Goal: Task Accomplishment & Management: Manage account settings

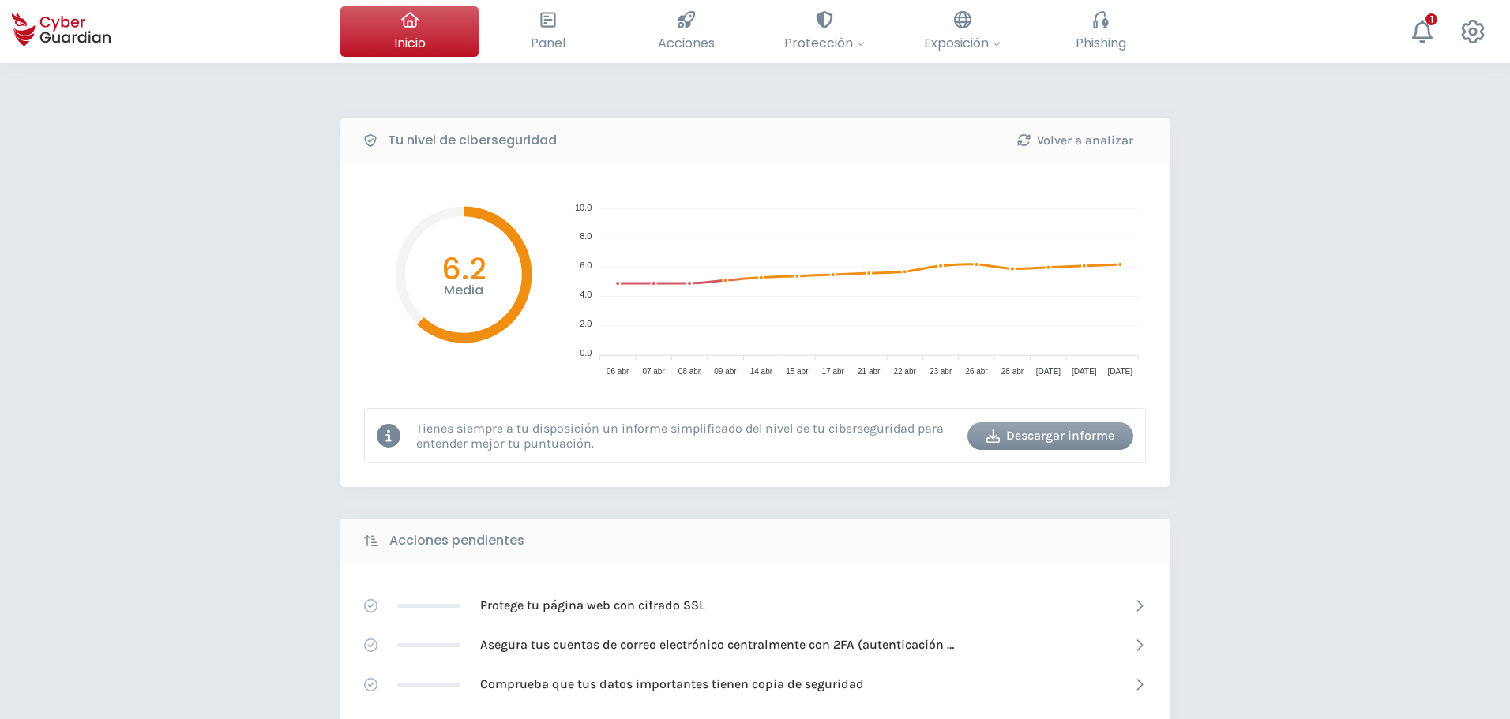
click at [238, 342] on div "Tu nivel de ciberseguridad Volver a analizar Media 6.2 10.0 10.0 8.0 8.0 6.0 6.…" at bounding box center [755, 702] width 1510 height 1279
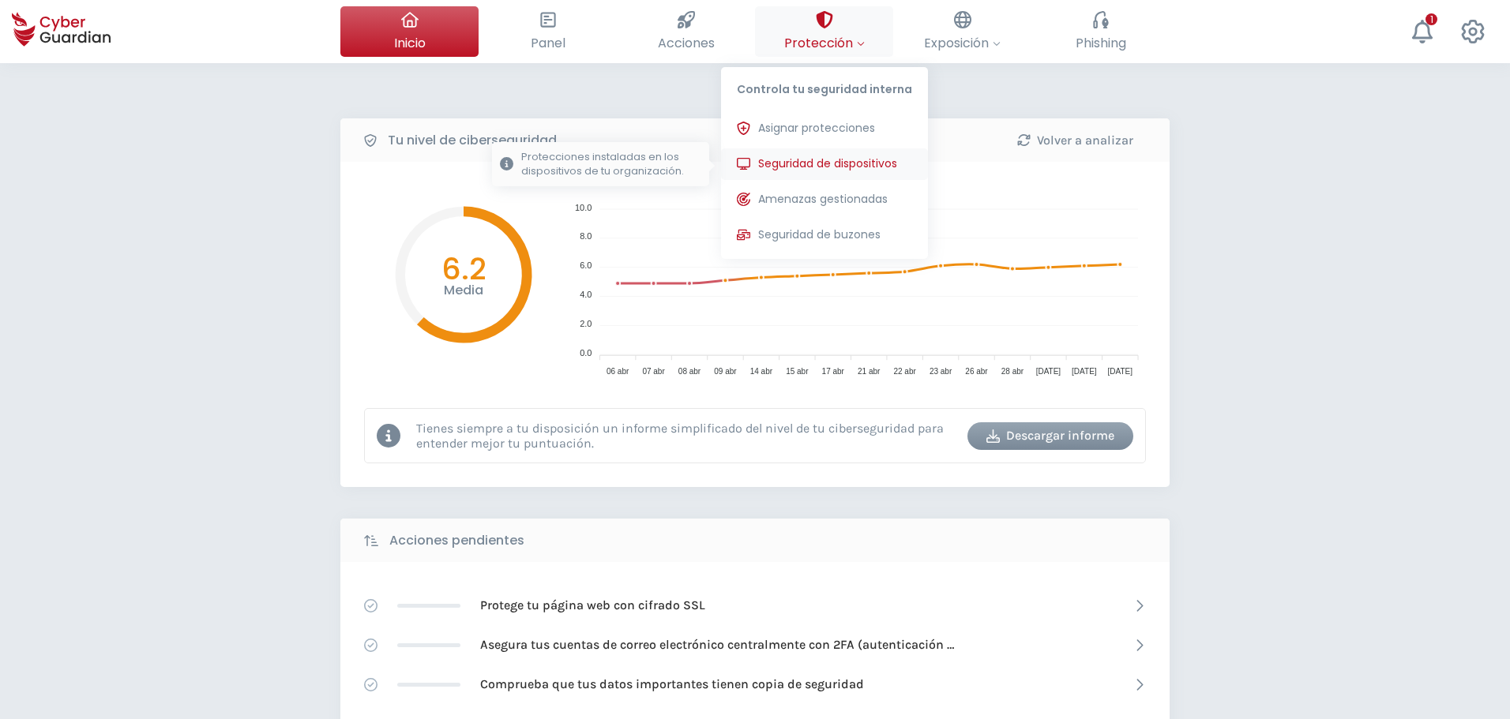
click at [880, 161] on span "Seguridad de dispositivos" at bounding box center [827, 164] width 139 height 17
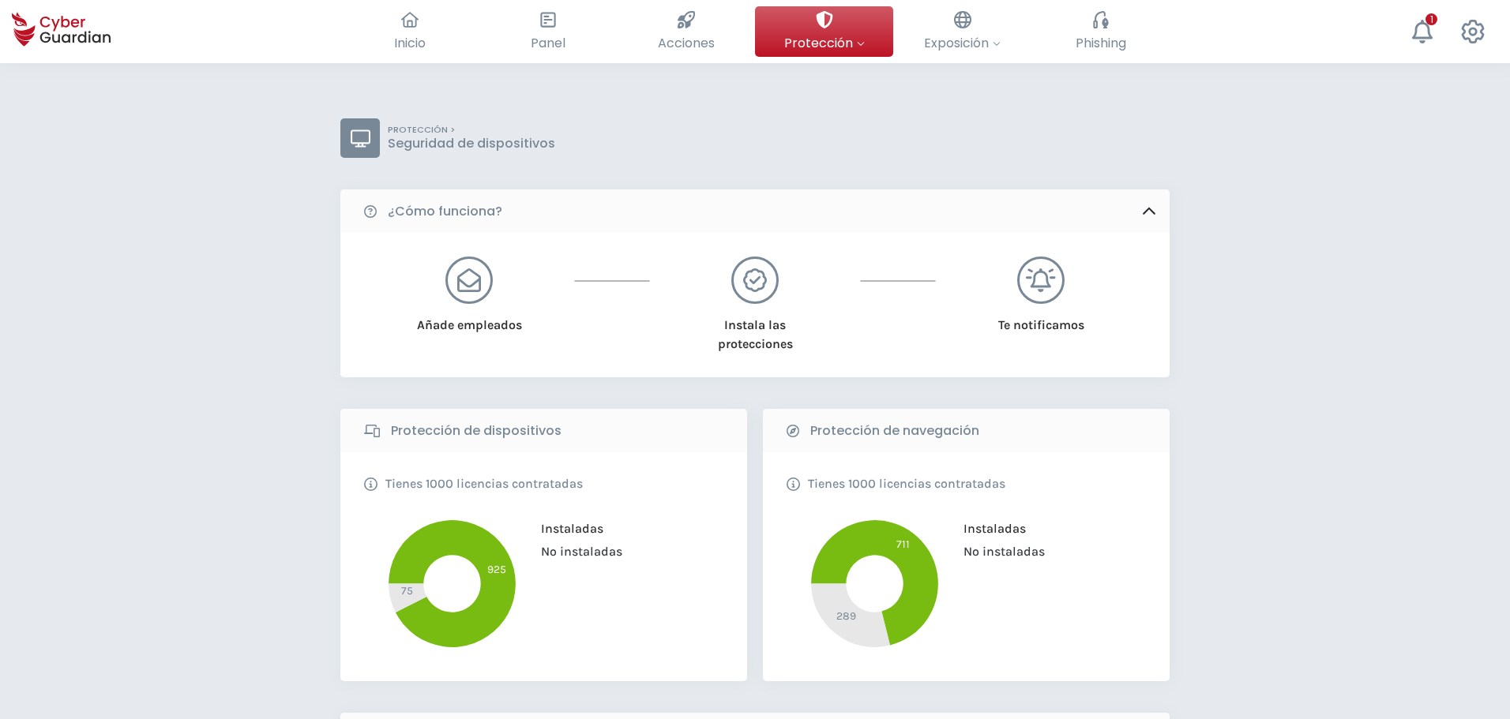
scroll to position [395, 0]
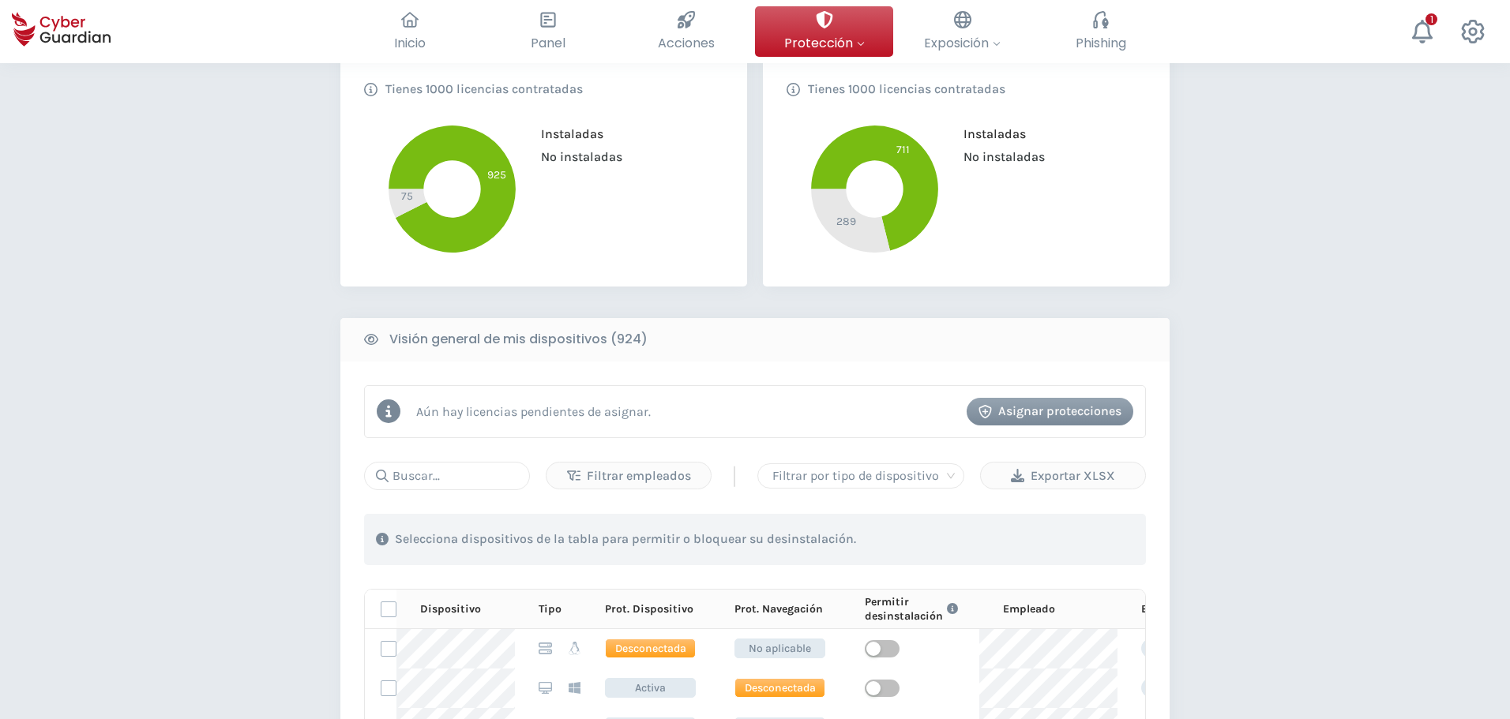
click at [492, 398] on div "Aún hay licencias pendientes de asignar. Asignar protecciones" at bounding box center [755, 411] width 782 height 53
click at [485, 471] on input "text" at bounding box center [447, 476] width 166 height 28
type input "re"
click at [284, 400] on div "PROTECCIÓN > Seguridad de dispositivos ¿Cómo funciona? Añade empleados Instala …" at bounding box center [755, 527] width 1510 height 1718
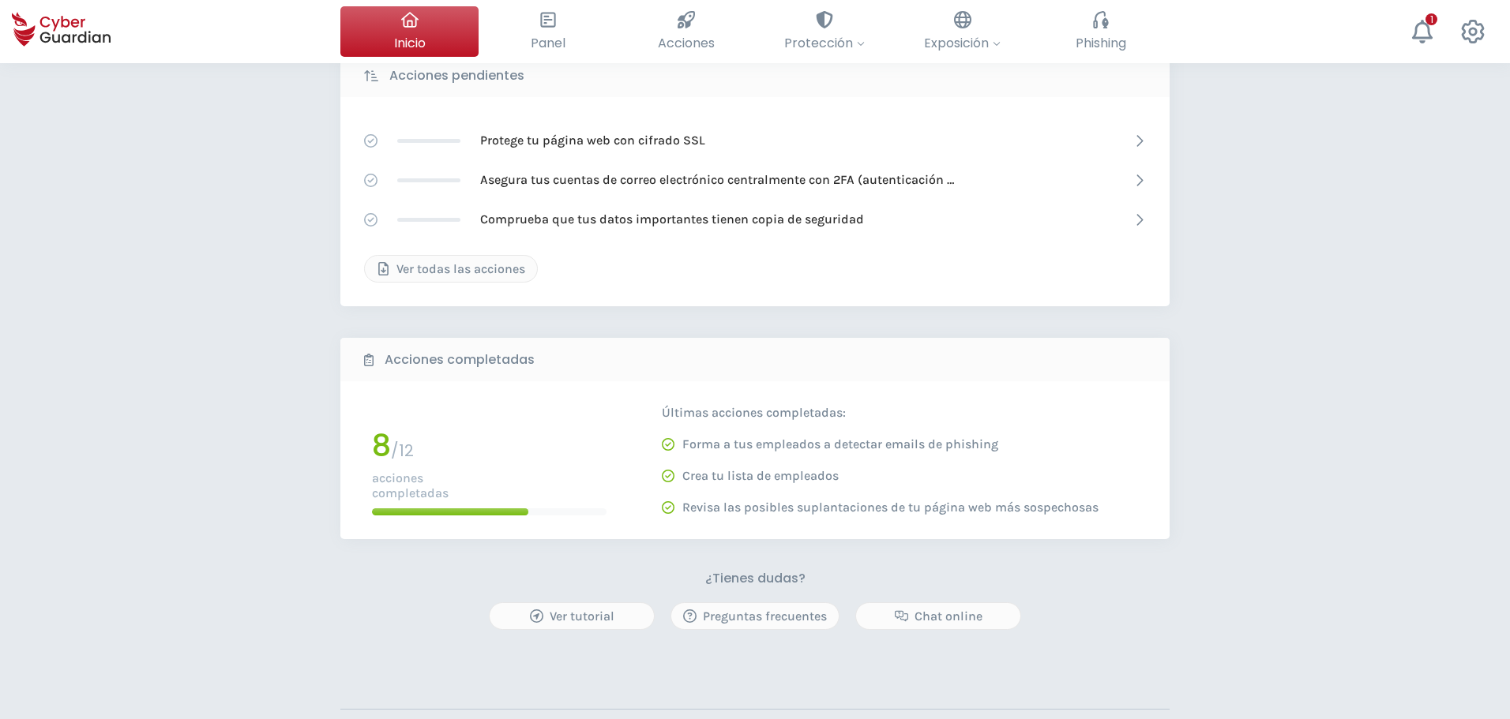
scroll to position [70, 0]
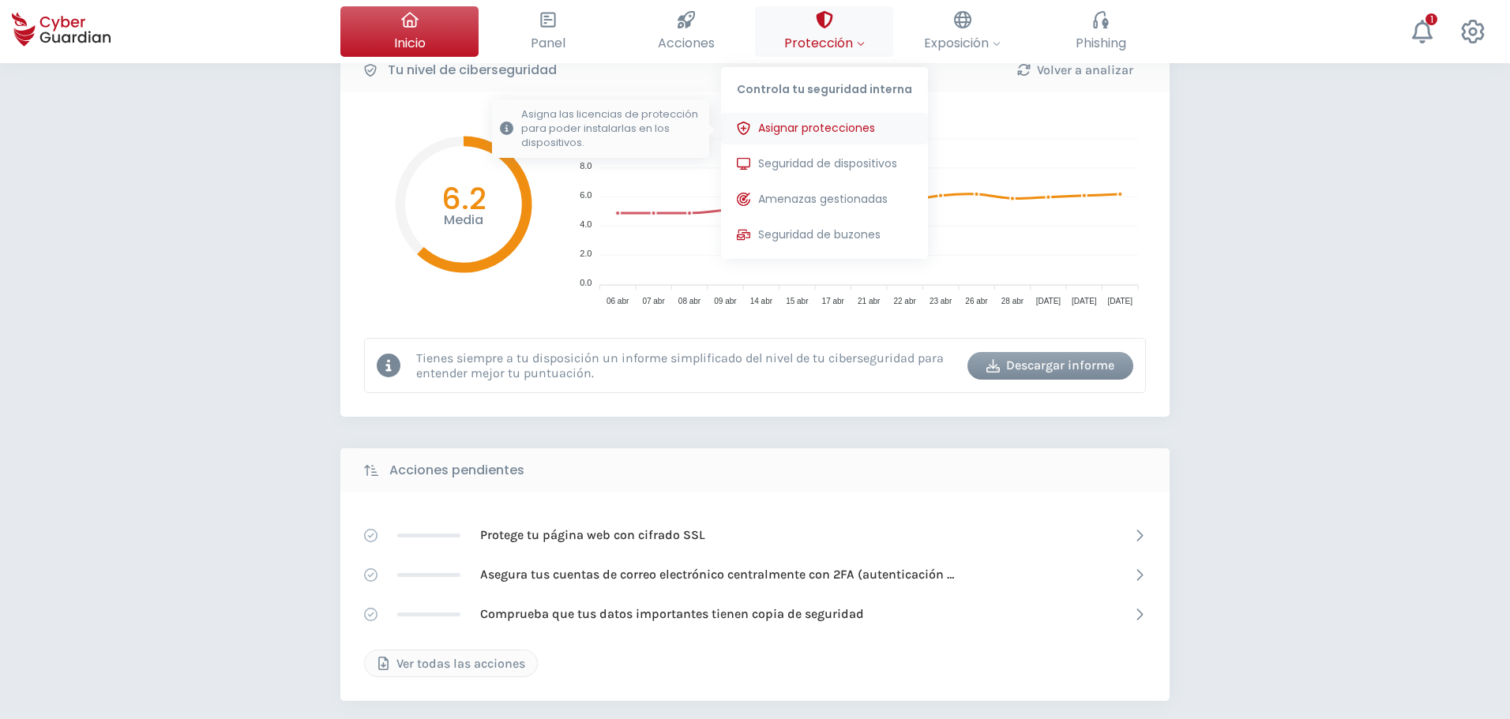
click at [818, 125] on span "Asignar protecciones" at bounding box center [816, 128] width 117 height 17
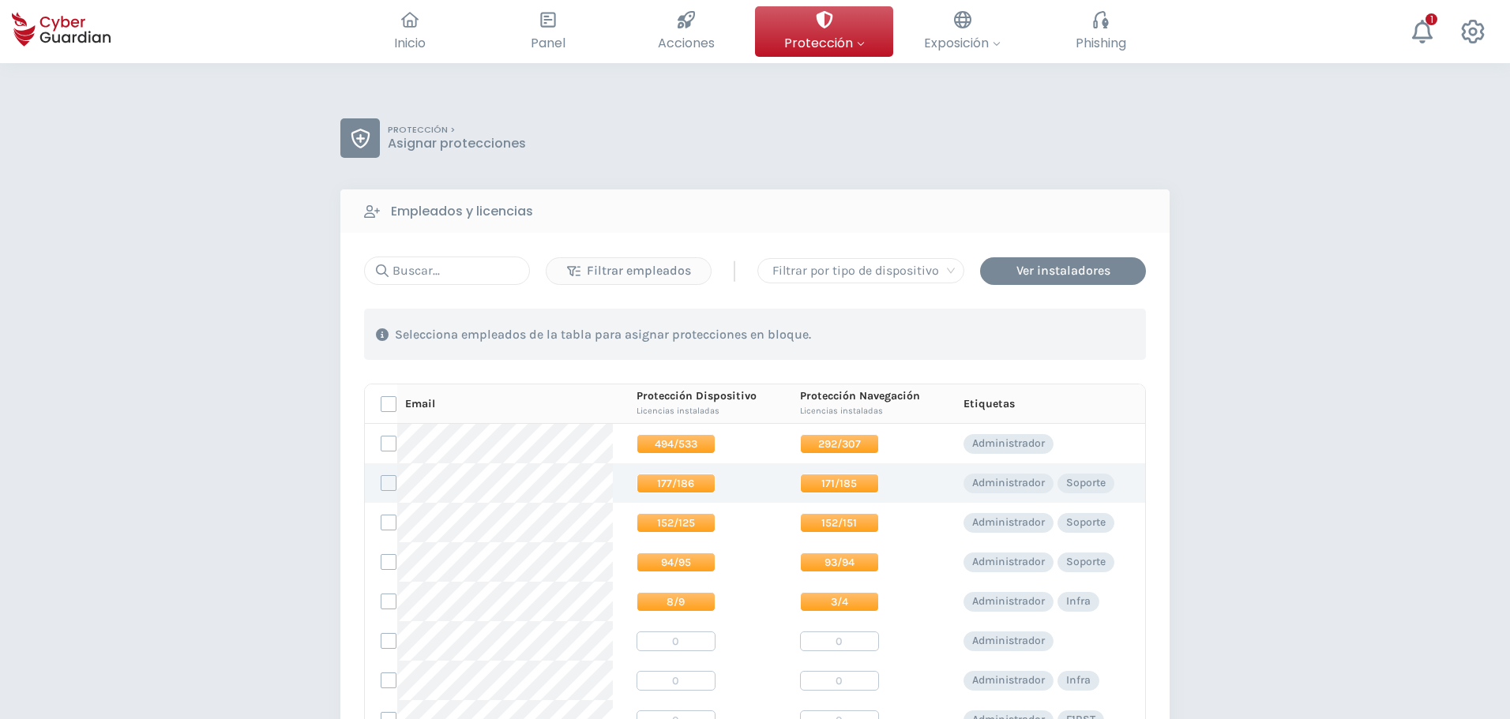
click at [847, 479] on span "171/185" at bounding box center [839, 484] width 79 height 20
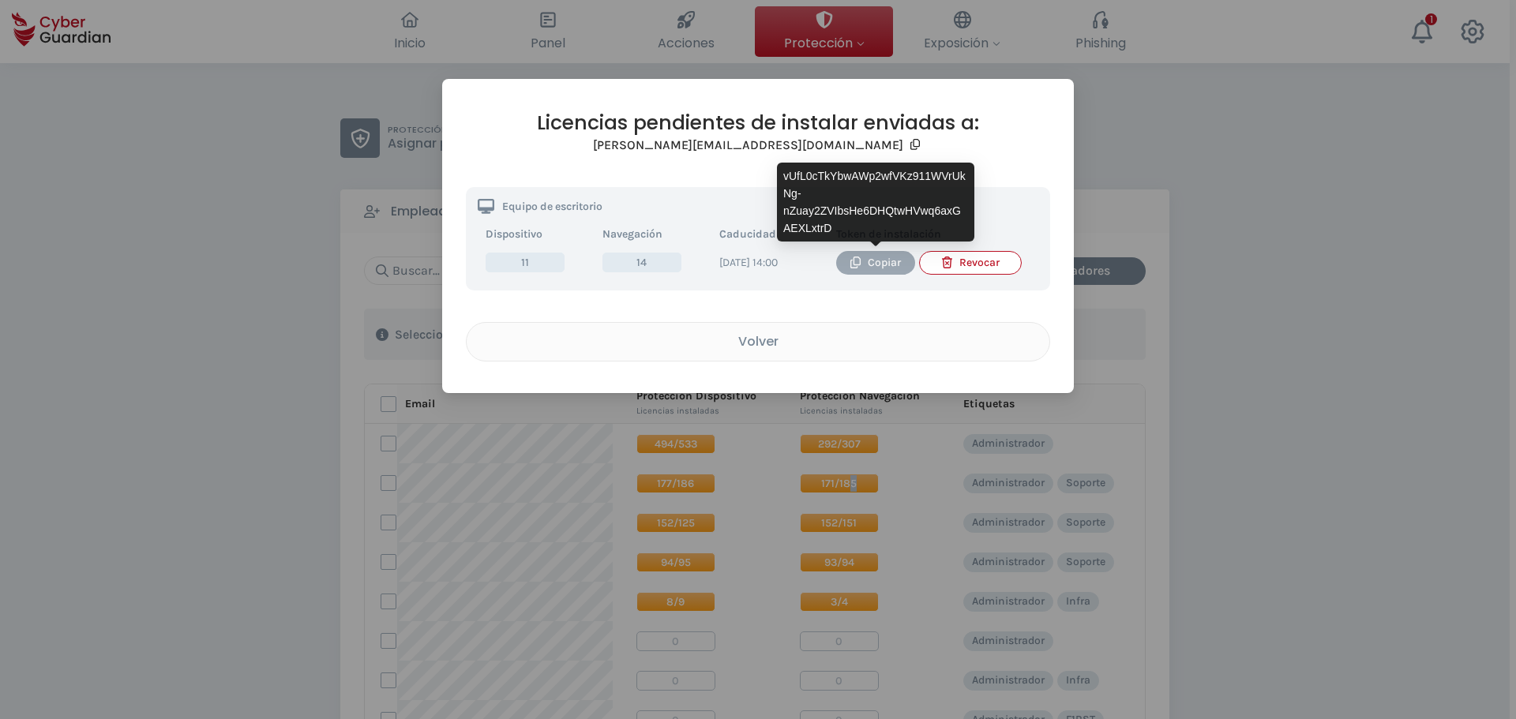
click at [873, 265] on div "Copiar" at bounding box center [875, 262] width 55 height 17
click at [883, 267] on div "Copiar" at bounding box center [875, 262] width 55 height 17
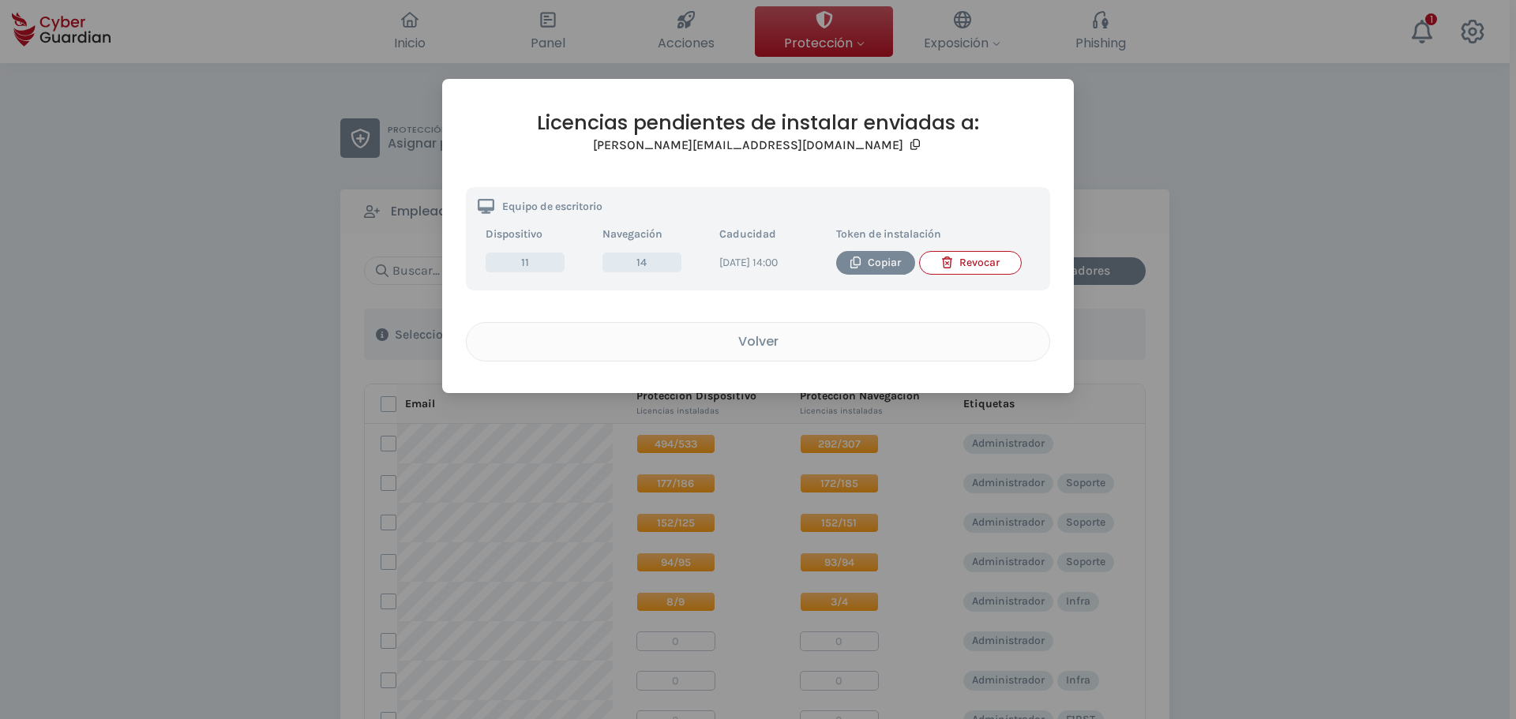
click at [1386, 163] on div "Licencias pendientes de instalar enviadas a: prial@creditodelacasa.com.uy Equip…" at bounding box center [758, 359] width 1516 height 719
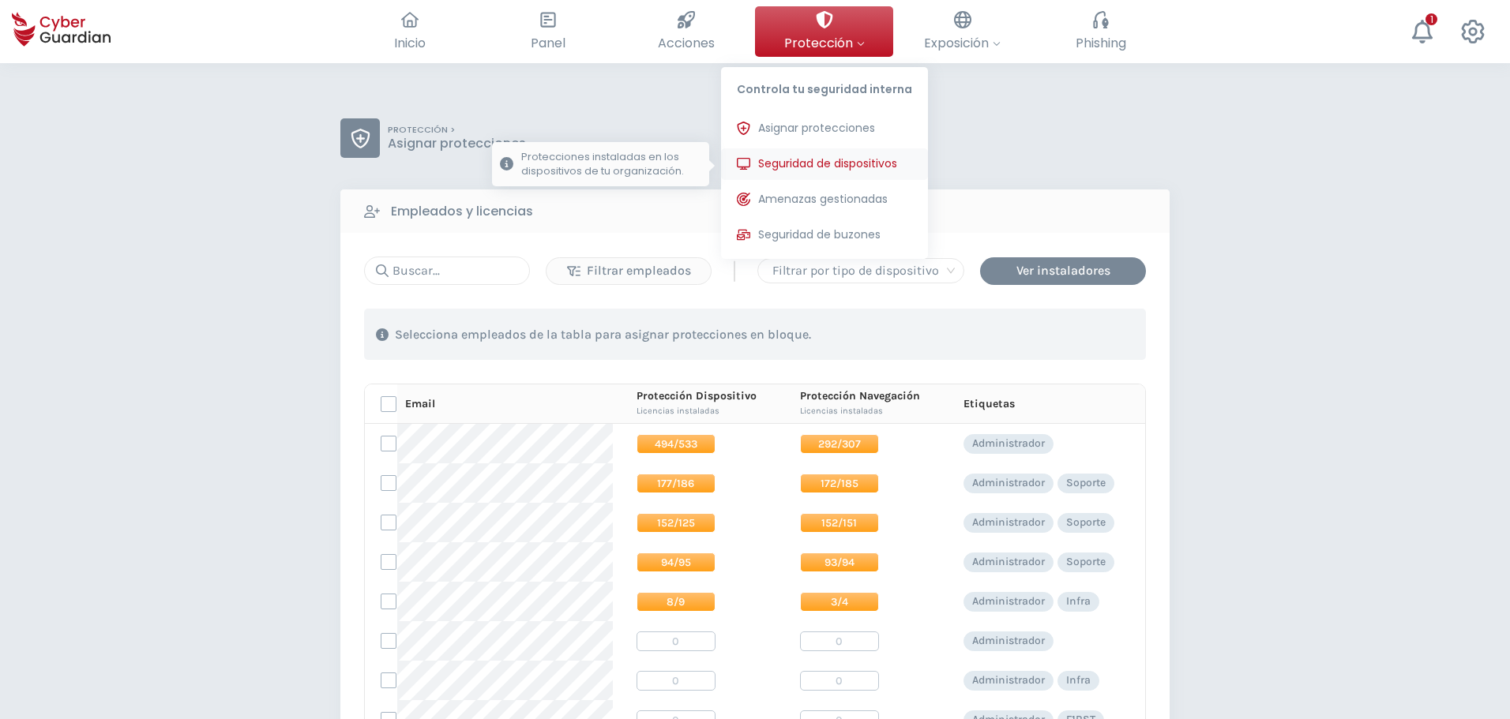
click at [851, 157] on span "Seguridad de dispositivos" at bounding box center [827, 164] width 139 height 17
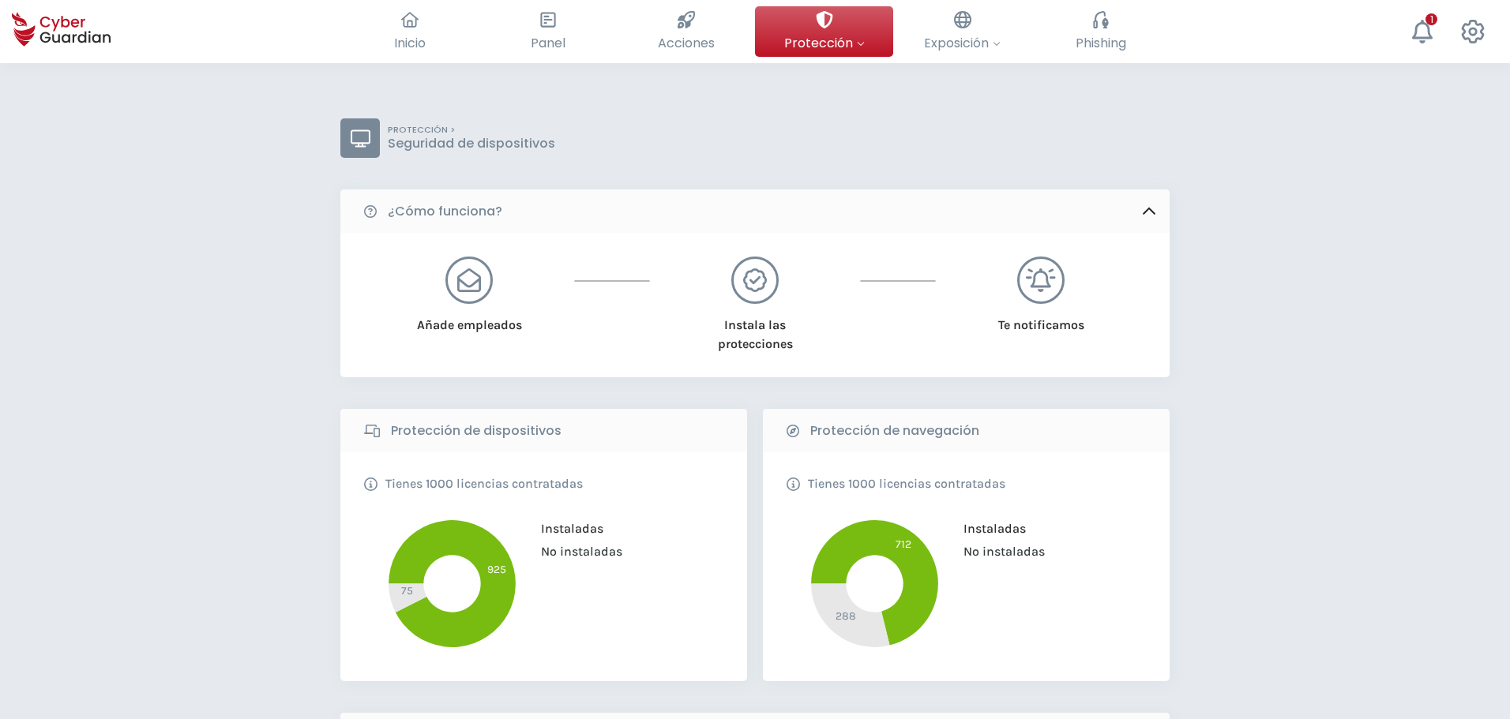
scroll to position [474, 0]
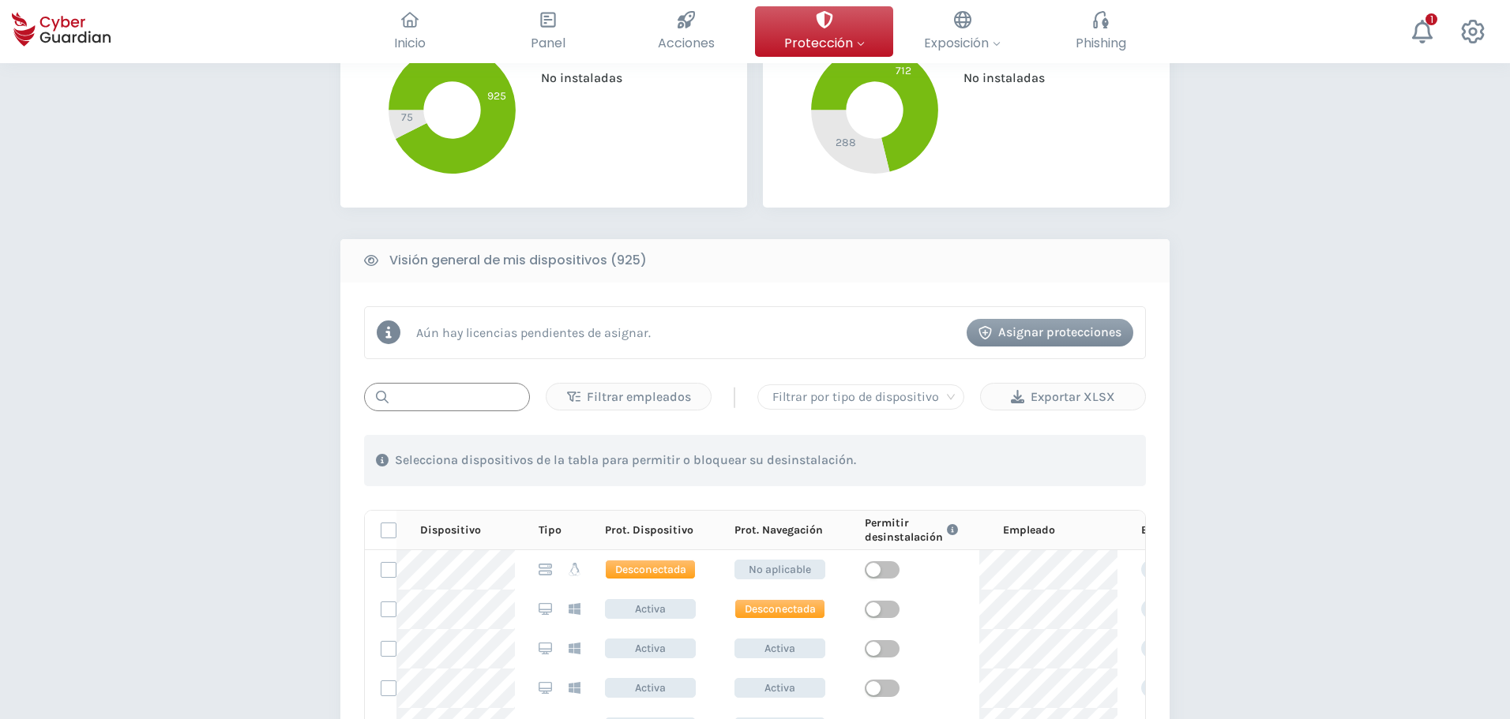
click at [441, 393] on input "text" at bounding box center [447, 397] width 166 height 28
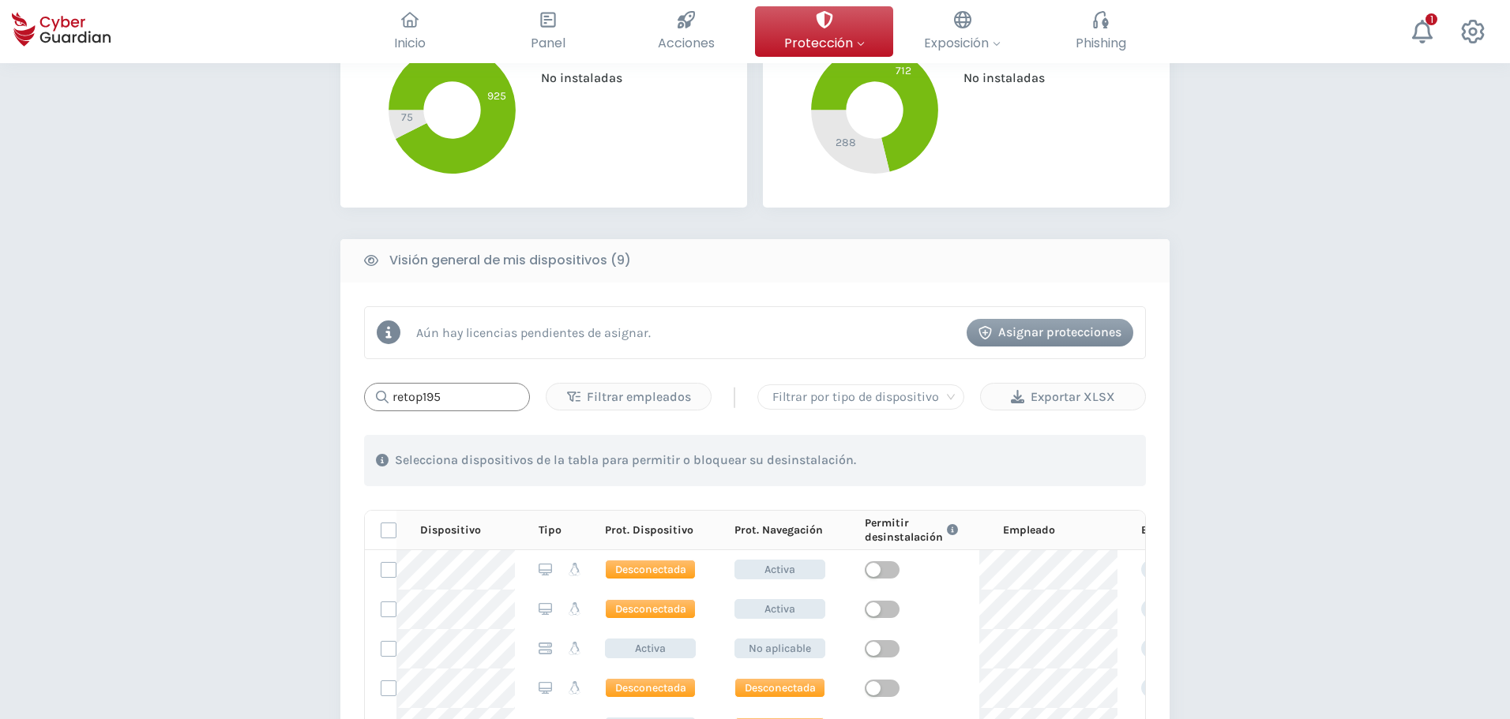
type input "retop1951"
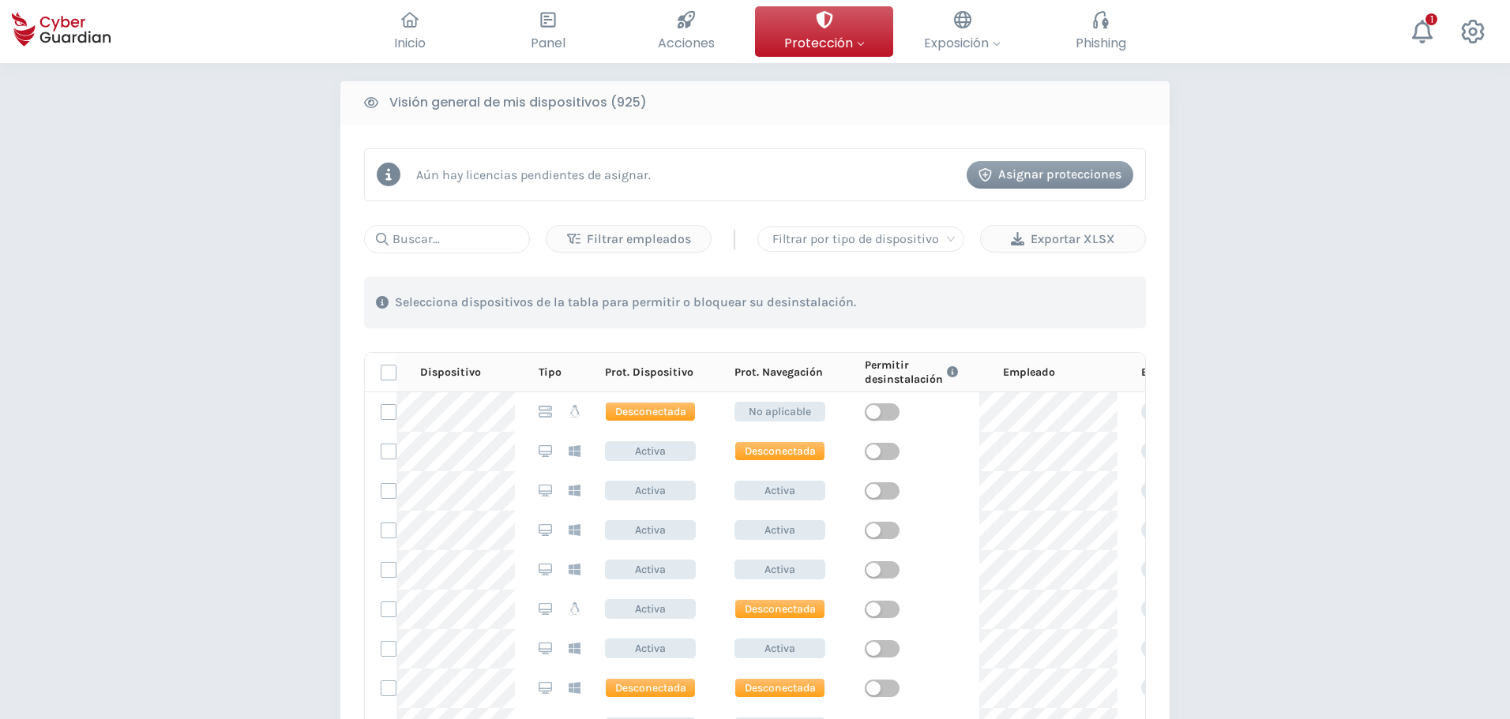
scroll to position [316, 0]
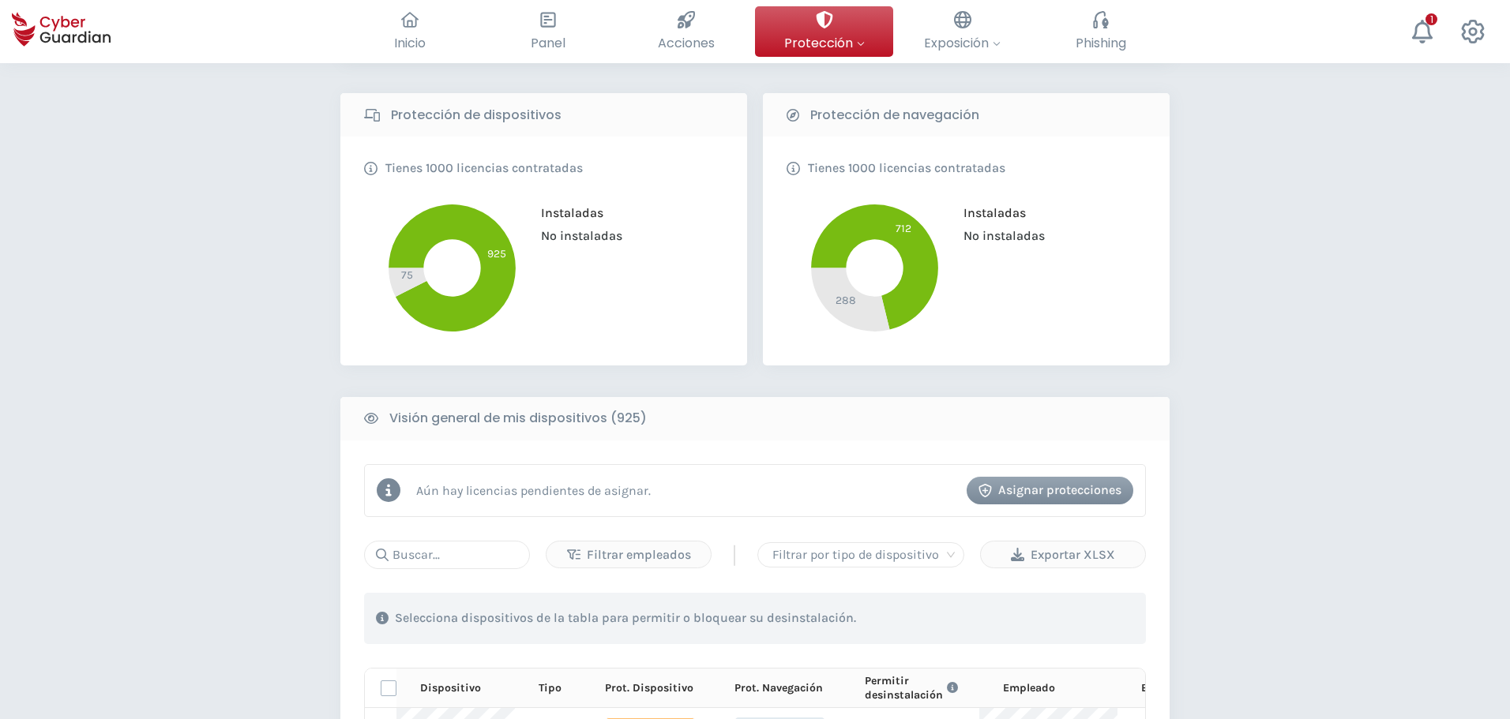
click at [440, 565] on input "text" at bounding box center [447, 555] width 166 height 28
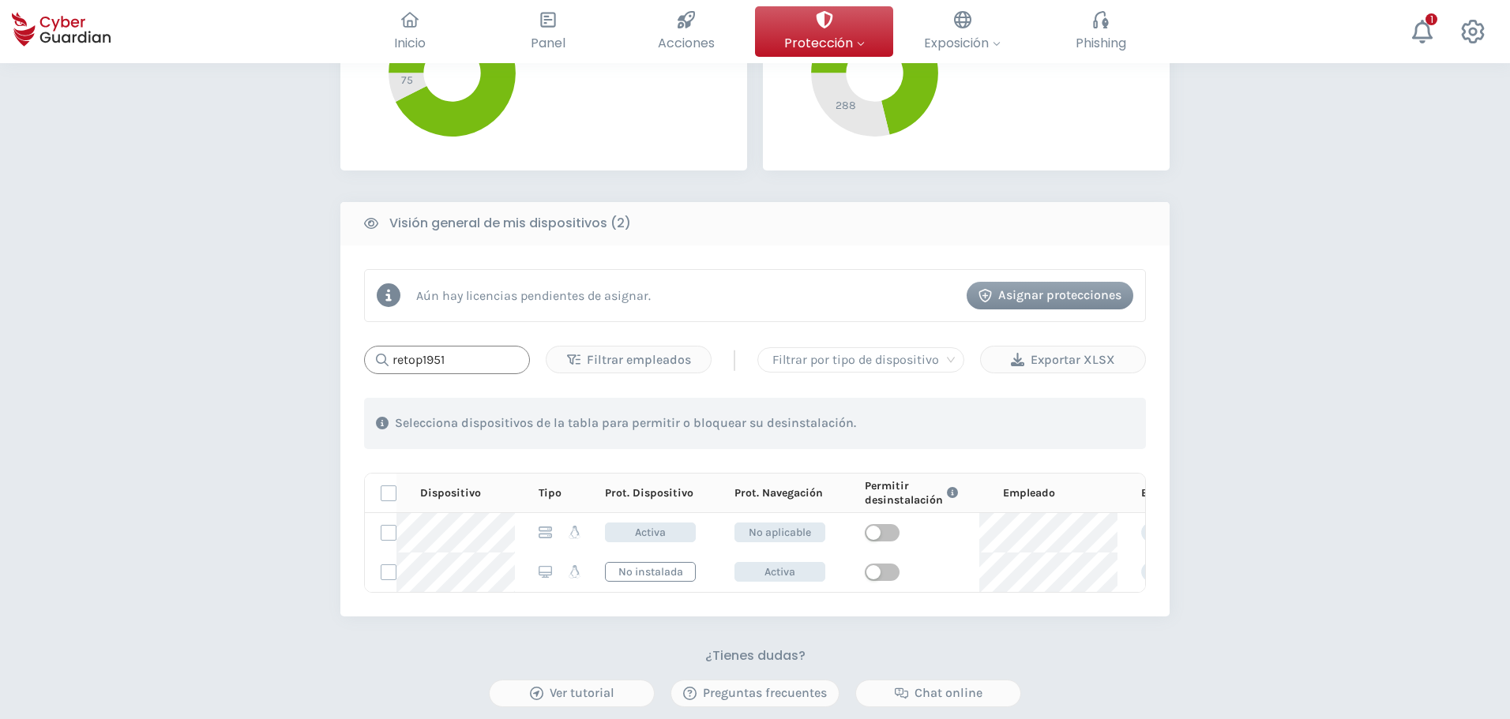
scroll to position [553, 0]
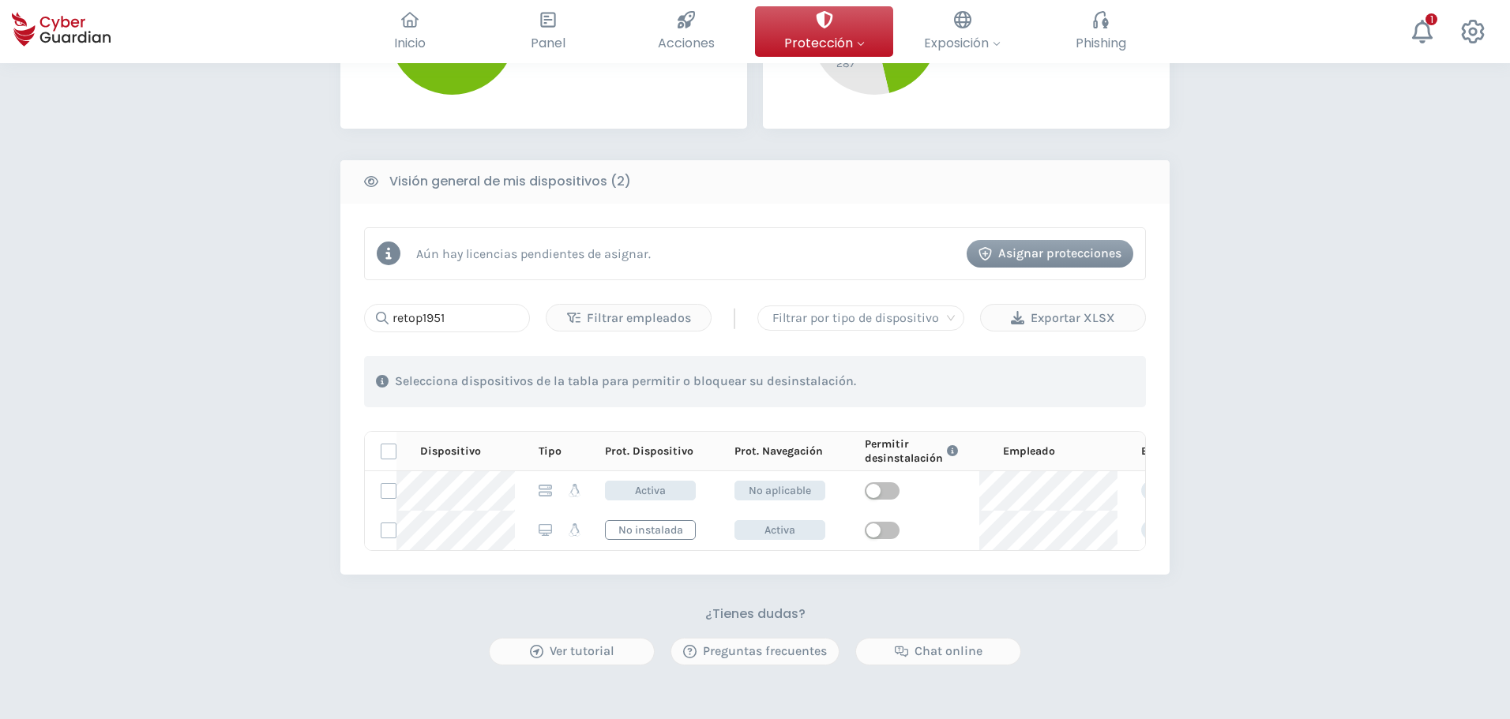
click at [239, 527] on div "PROTECCIÓN > Seguridad de dispositivos ¿Cómo funciona? Añade empleados Instala …" at bounding box center [755, 211] width 1510 height 1402
click at [195, 305] on div "PROTECCIÓN > Seguridad de dispositivos ¿Cómo funciona? Añade empleados Instala …" at bounding box center [755, 211] width 1510 height 1402
click at [194, 451] on div "PROTECCIÓN > Seguridad de dispositivos ¿Cómo funciona? Añade empleados Instala …" at bounding box center [755, 211] width 1510 height 1402
click at [203, 362] on div "PROTECCIÓN > Seguridad de dispositivos ¿Cómo funciona? Añade empleados Instala …" at bounding box center [755, 211] width 1510 height 1402
drag, startPoint x: 92, startPoint y: 387, endPoint x: 99, endPoint y: 381, distance: 9.0
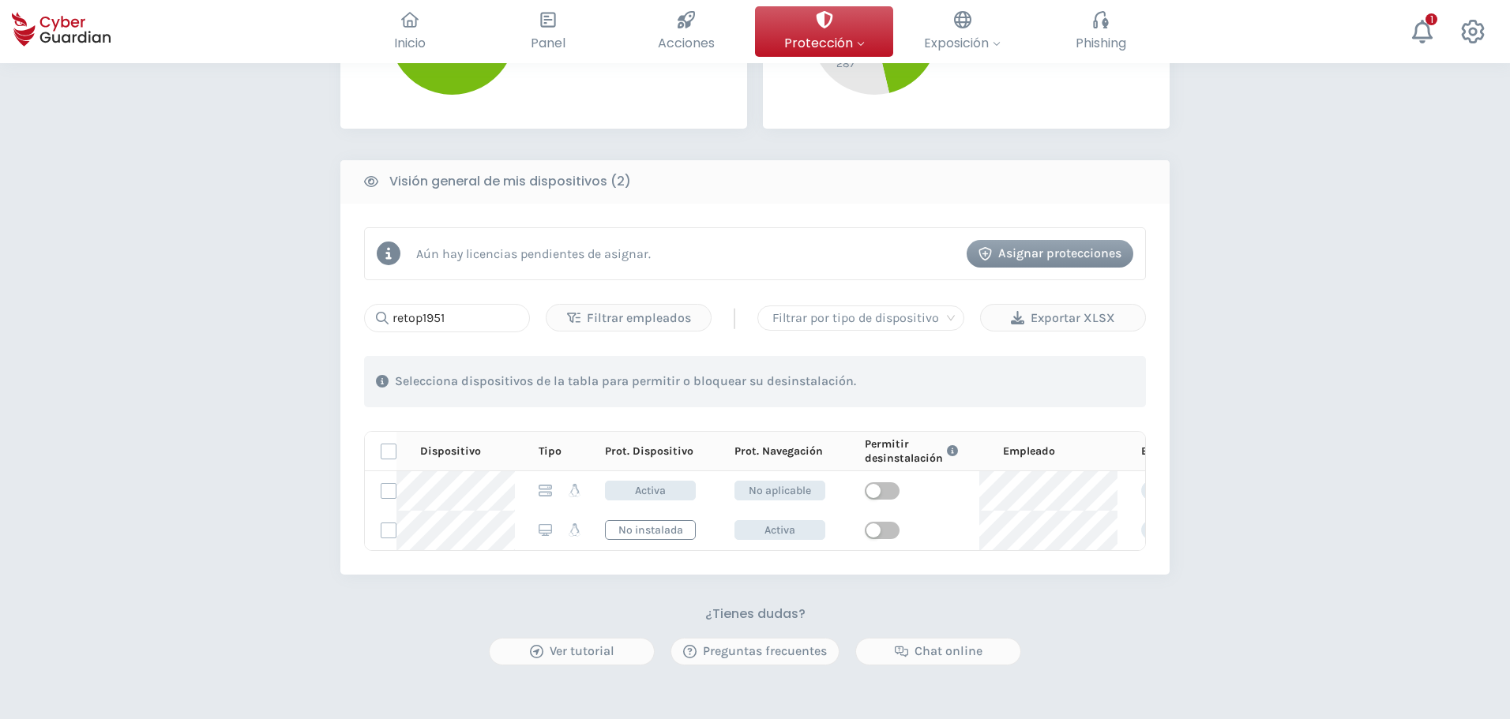
click at [92, 386] on div "PROTECCIÓN > Seguridad de dispositivos ¿Cómo funciona? Añade empleados Instala …" at bounding box center [755, 211] width 1510 height 1402
drag, startPoint x: 427, startPoint y: 312, endPoint x: 441, endPoint y: 318, distance: 15.6
click at [441, 318] on input "retop1951" at bounding box center [447, 318] width 166 height 28
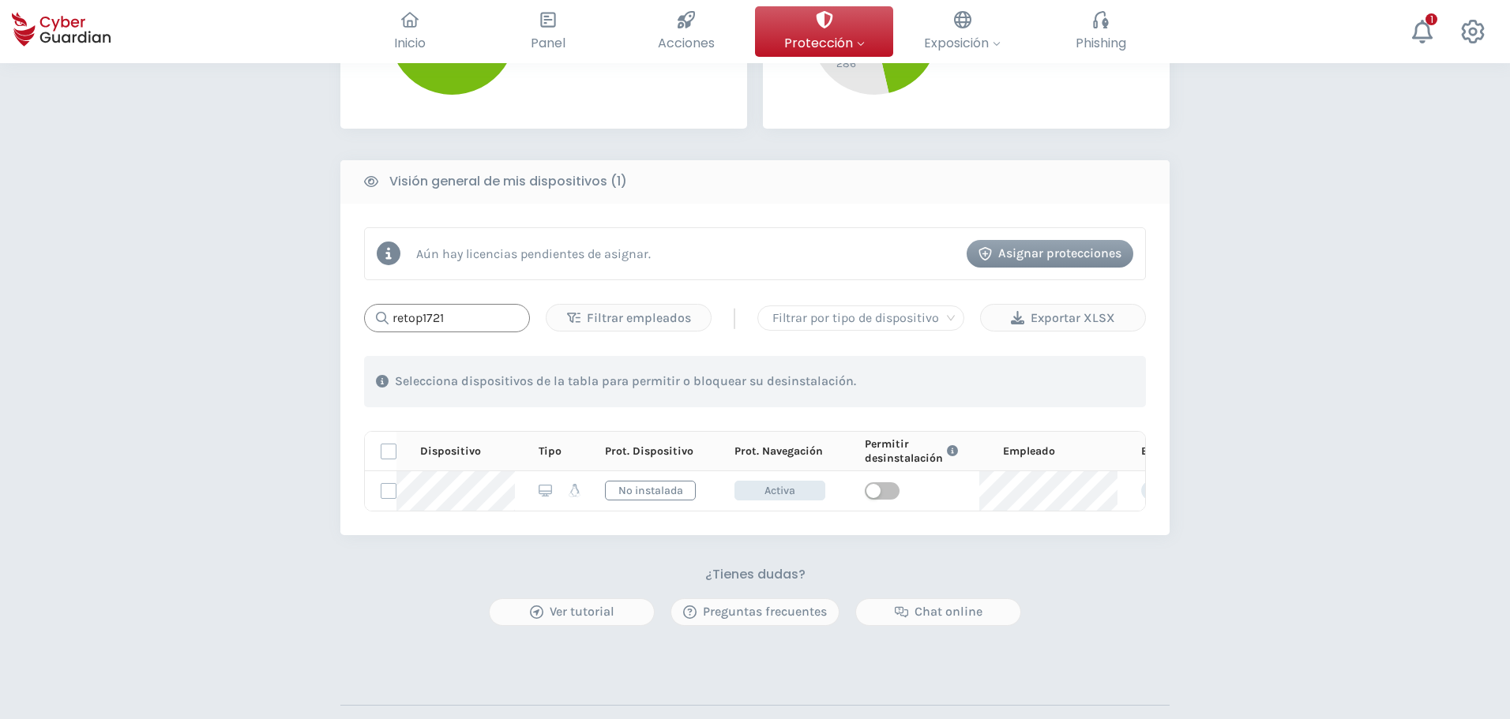
type input "retop1721"
click at [175, 370] on div "PROTECCIÓN > Seguridad de dispositivos ¿Cómo funciona? Añade empleados Instala …" at bounding box center [755, 191] width 1510 height 1362
click at [209, 348] on div "PROTECCIÓN > Seguridad de dispositivos ¿Cómo funciona? Añade empleados Instala …" at bounding box center [755, 191] width 1510 height 1362
click at [250, 338] on div "PROTECCIÓN > Seguridad de dispositivos ¿Cómo funciona? Añade empleados Instala …" at bounding box center [755, 191] width 1510 height 1362
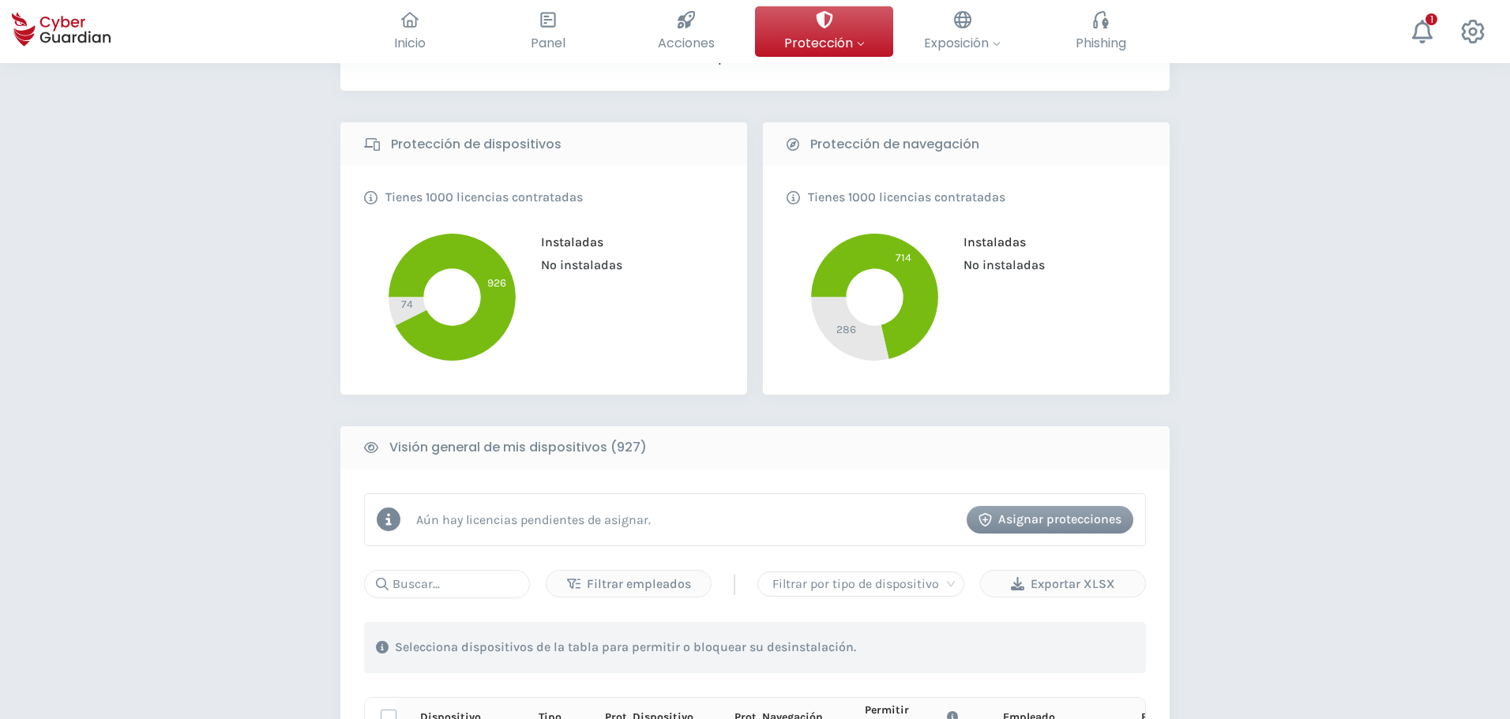
scroll to position [395, 0]
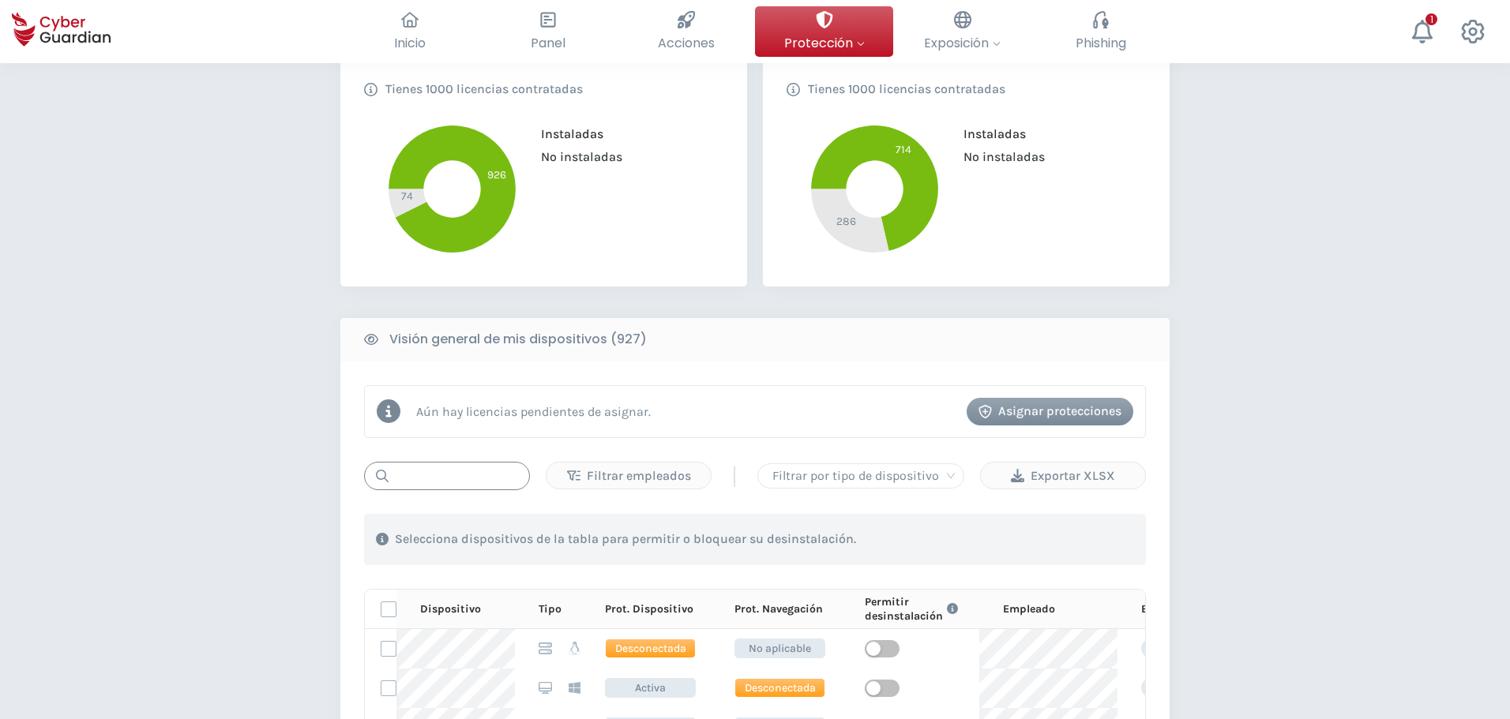
click at [461, 472] on input "text" at bounding box center [447, 476] width 166 height 28
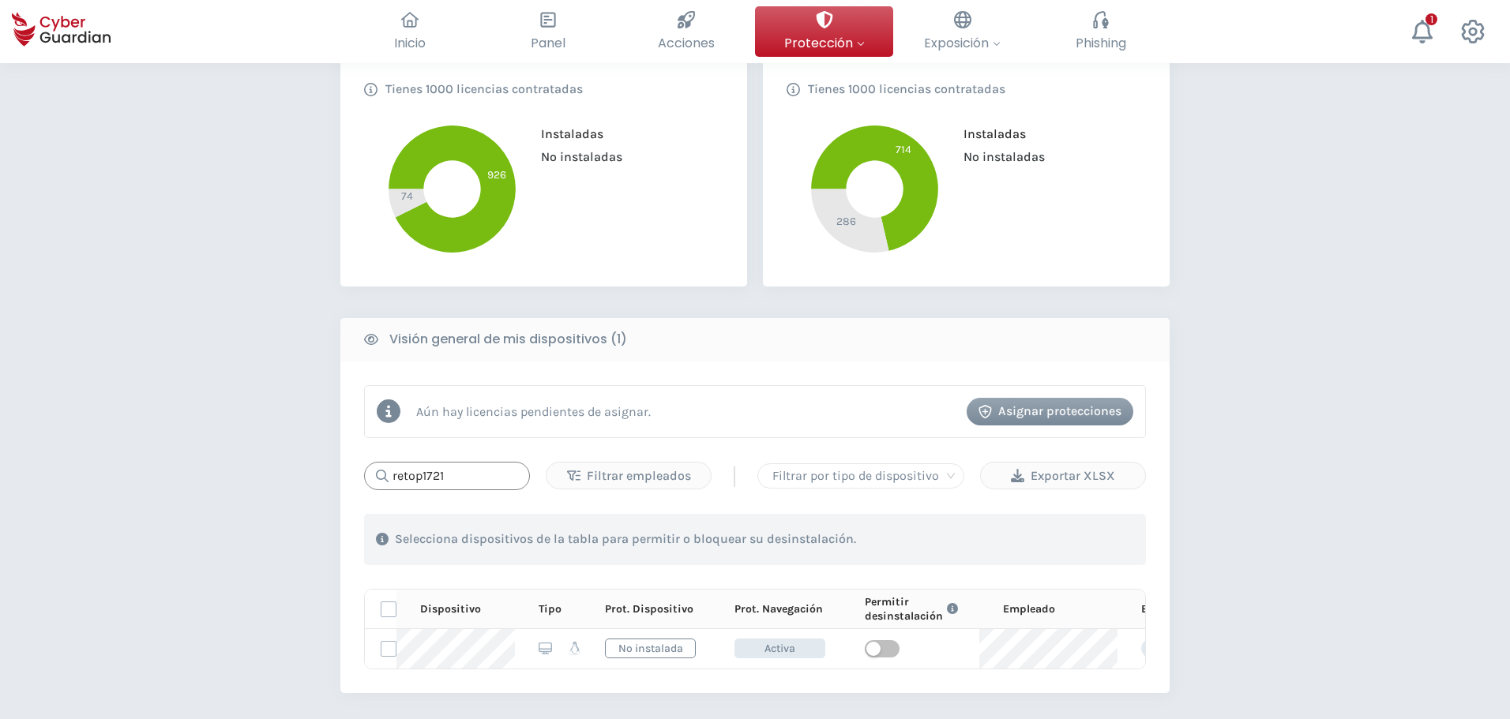
type input "retop1721"
click at [238, 533] on div "PROTECCIÓN > Seguridad de dispositivos ¿Cómo funciona? Añade empleados Instala …" at bounding box center [755, 349] width 1510 height 1362
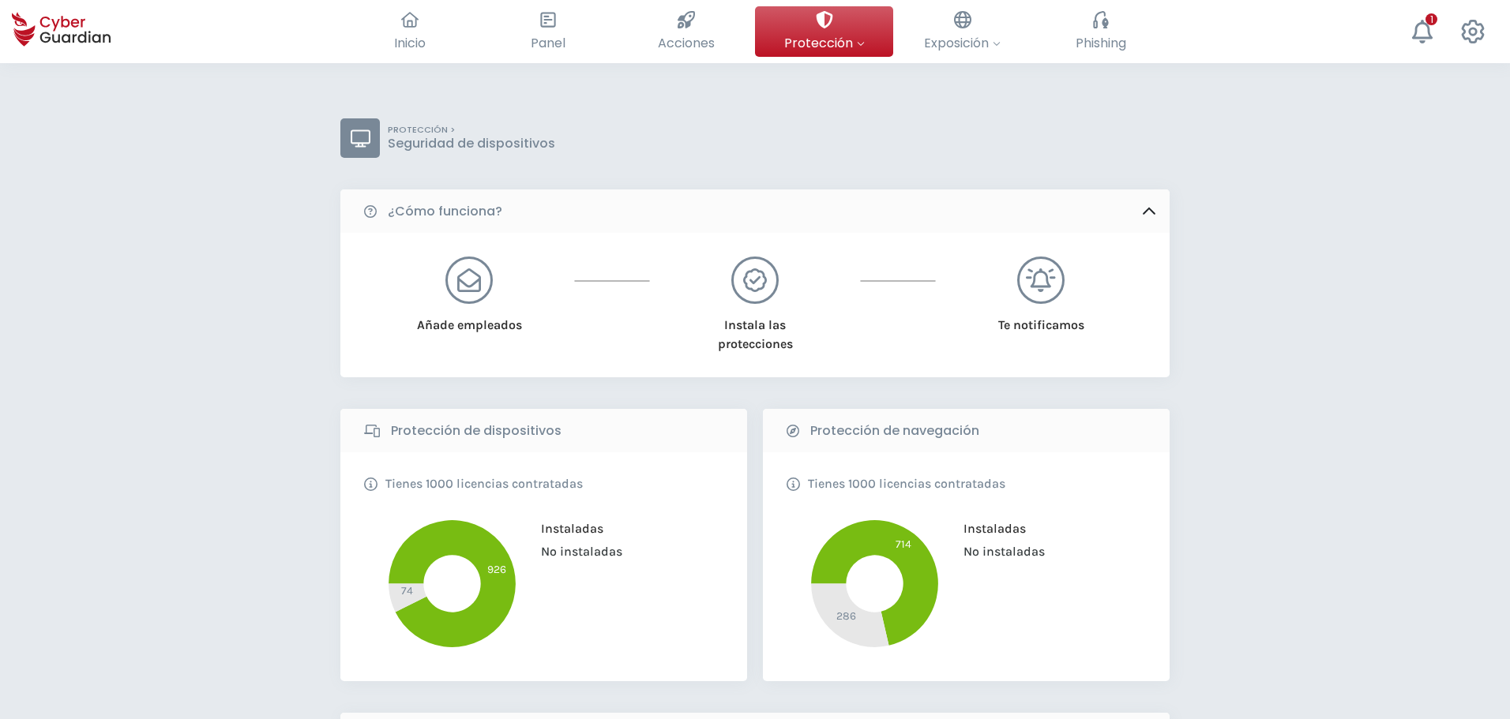
scroll to position [632, 0]
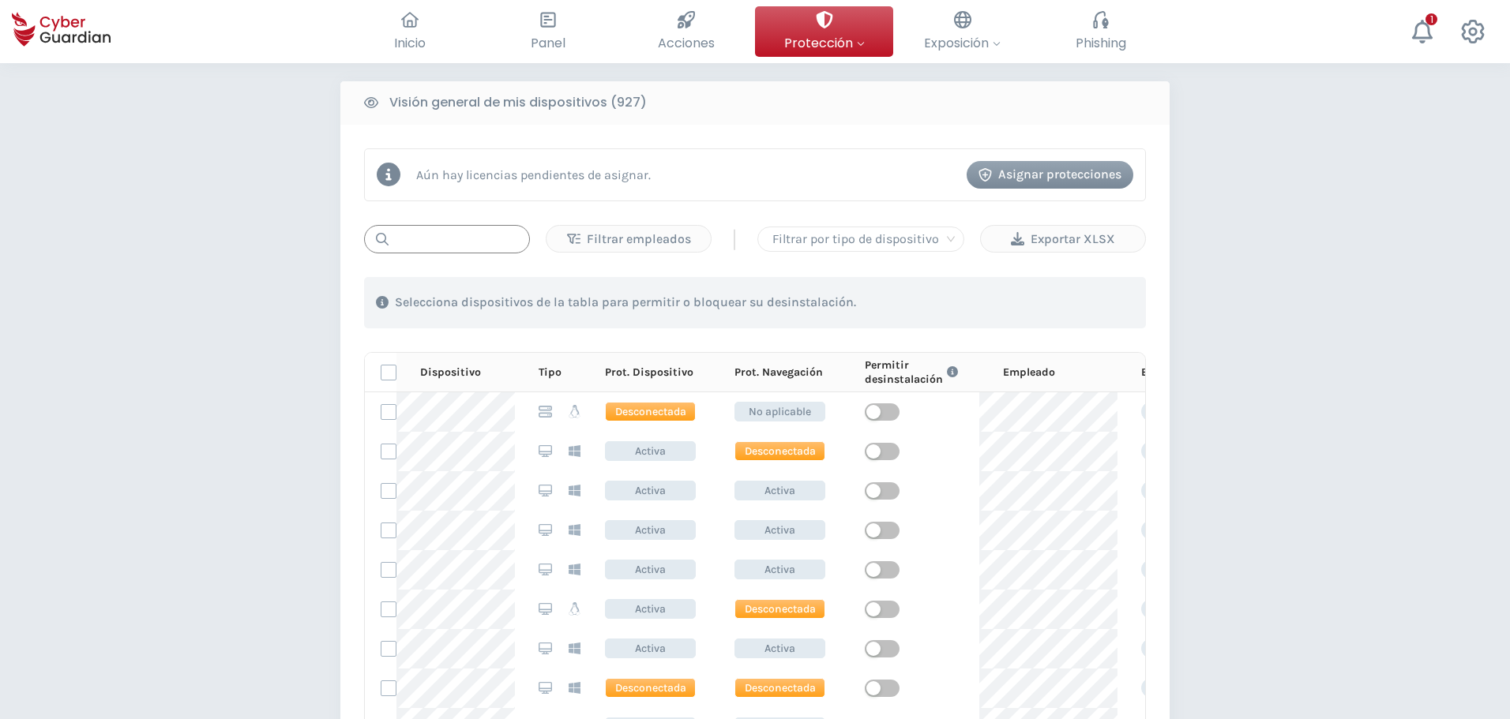
click at [462, 232] on input "text" at bounding box center [447, 239] width 166 height 28
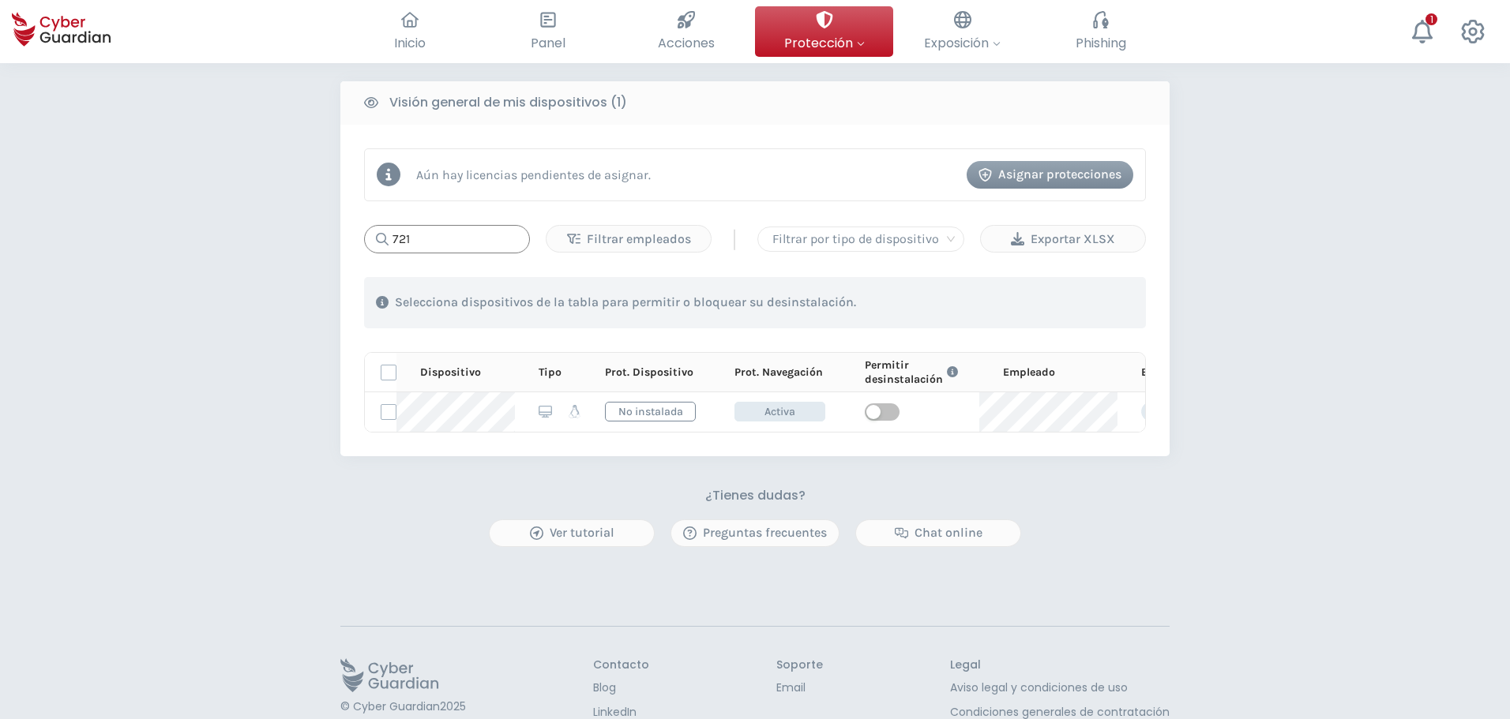
type input "721"
click at [294, 460] on div "PROTECCIÓN > Seguridad de dispositivos ¿Cómo funciona? Añade empleados Instala …" at bounding box center [755, 112] width 1510 height 1362
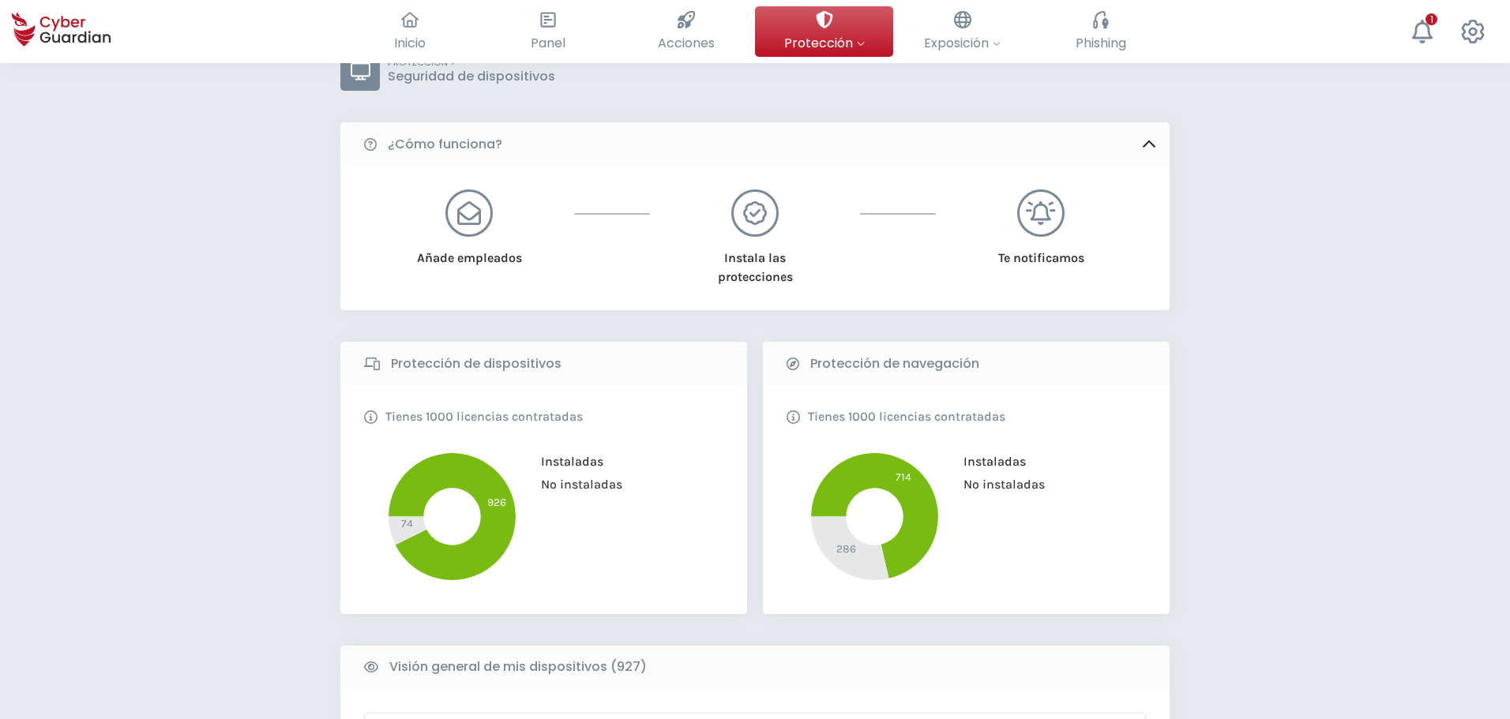
scroll to position [474, 0]
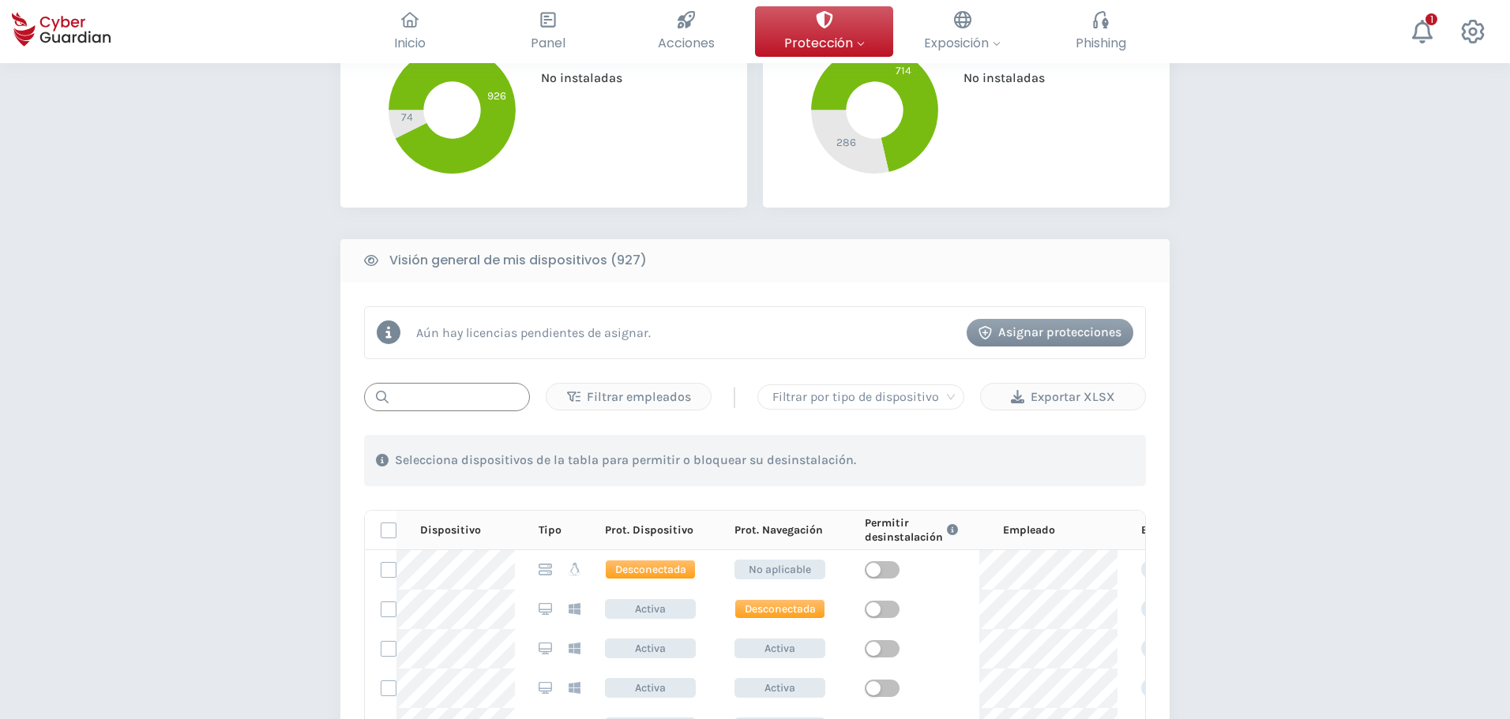
click at [467, 390] on input "text" at bounding box center [447, 397] width 166 height 28
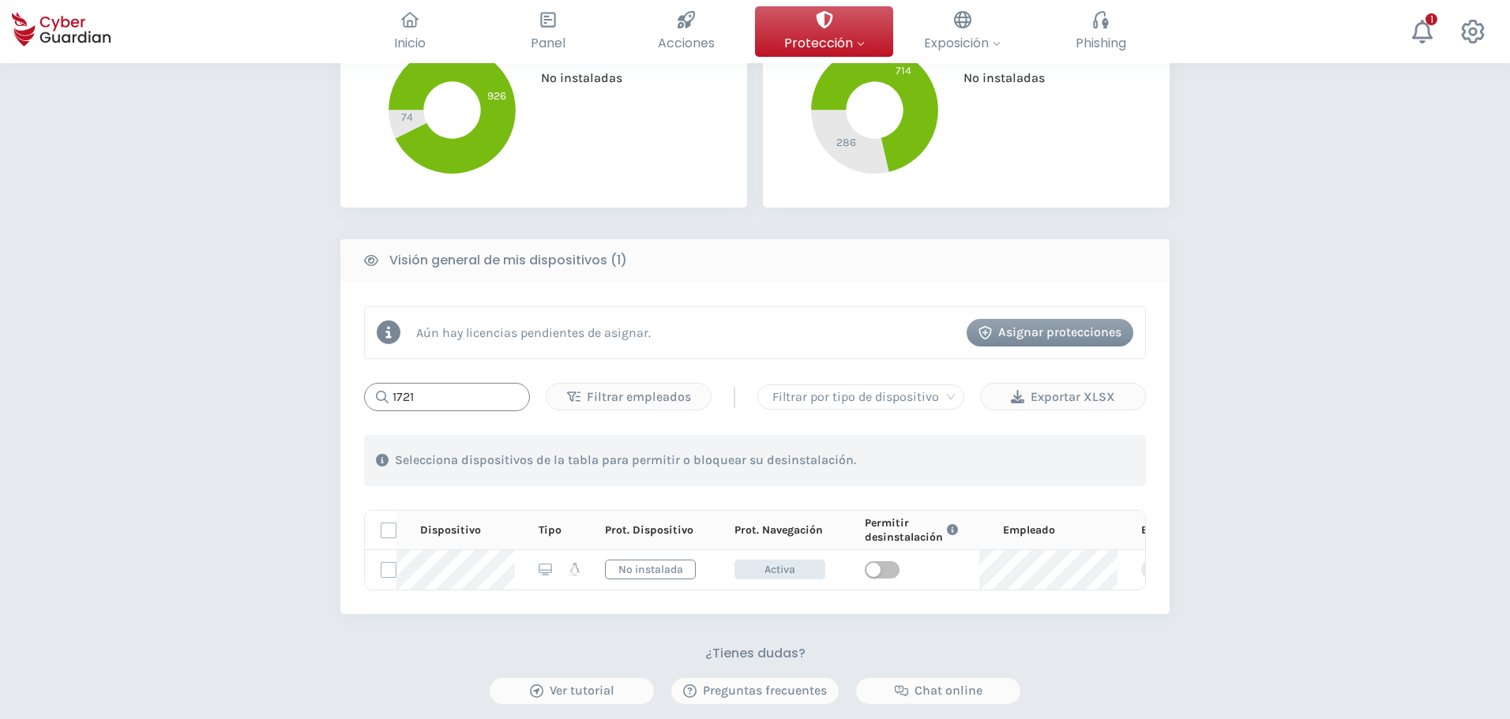
type input "1721"
click at [272, 569] on div "PROTECCIÓN > Seguridad de dispositivos ¿Cómo funciona? Añade empleados Instala …" at bounding box center [755, 270] width 1510 height 1362
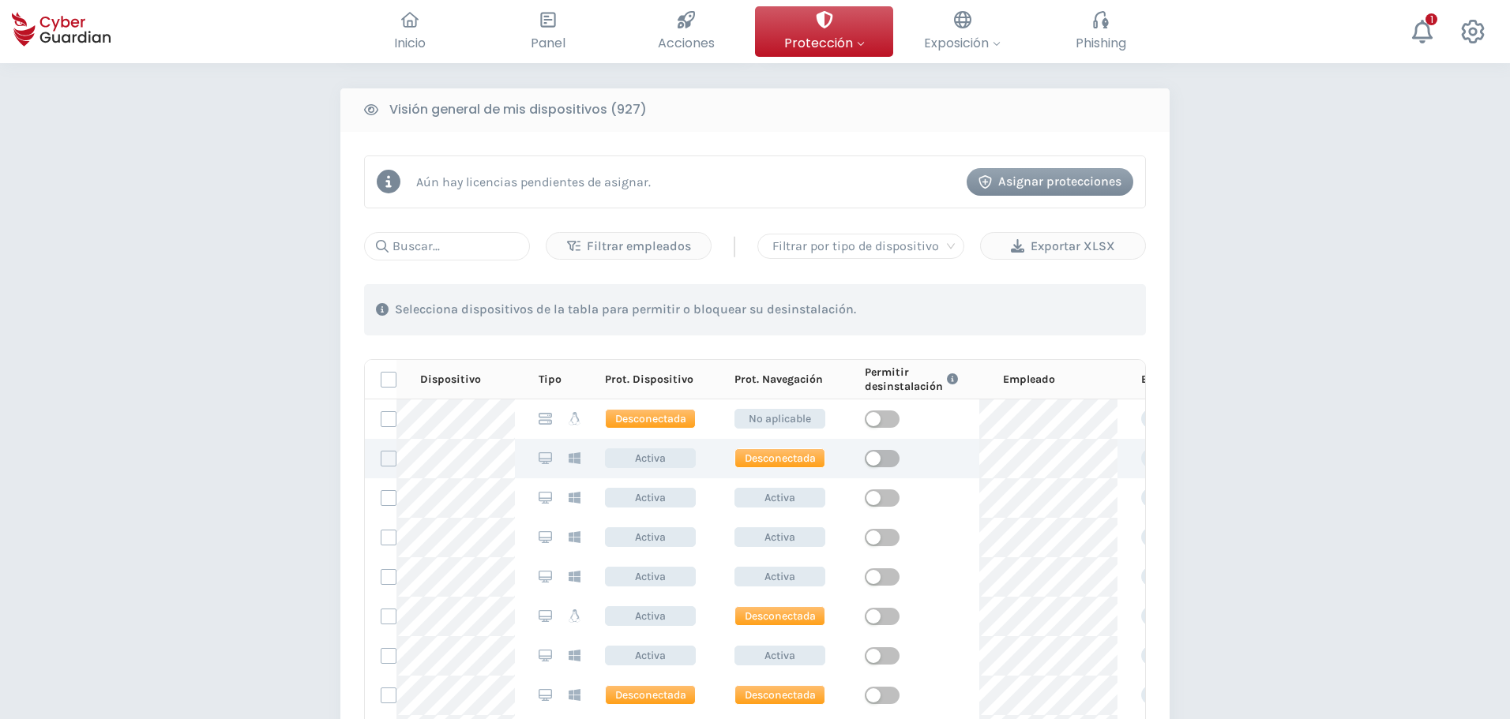
scroll to position [632, 0]
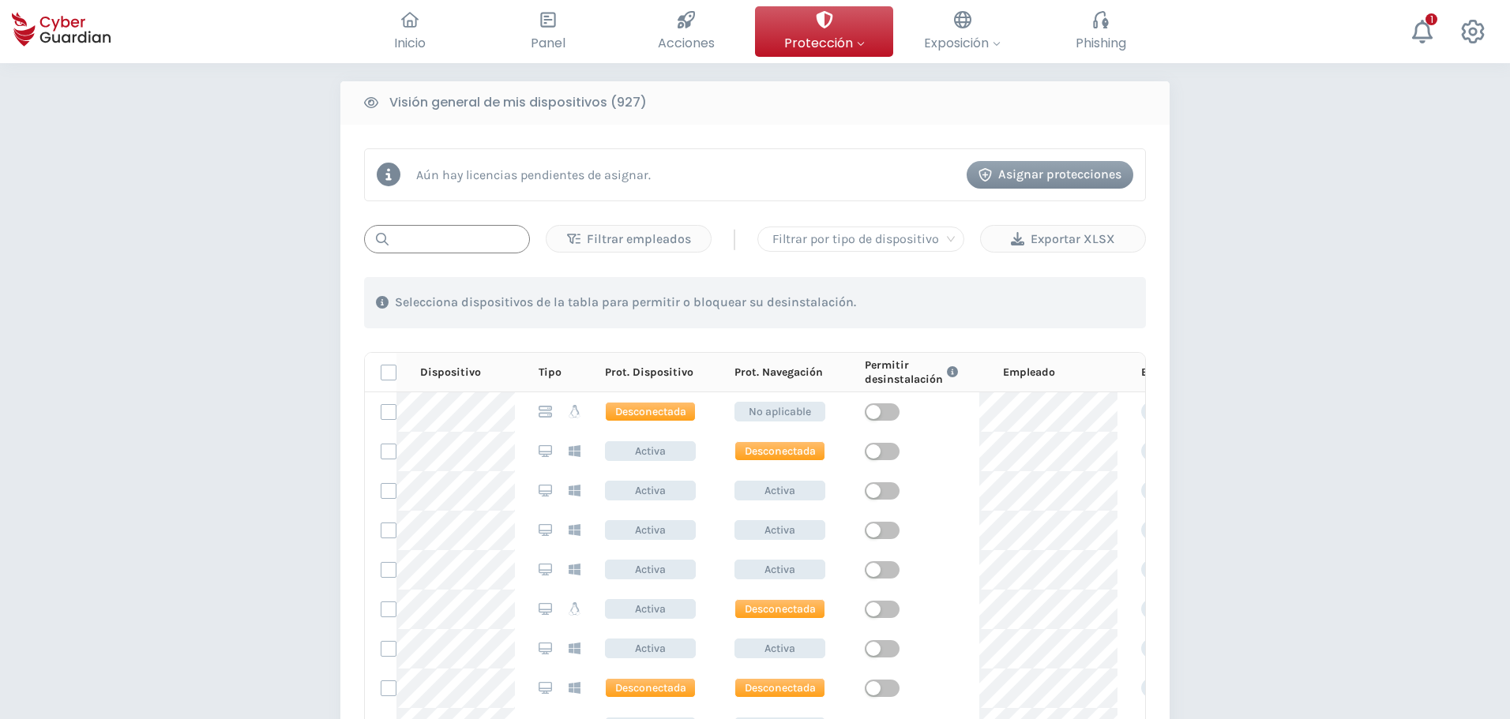
click at [419, 229] on input "text" at bounding box center [447, 239] width 166 height 28
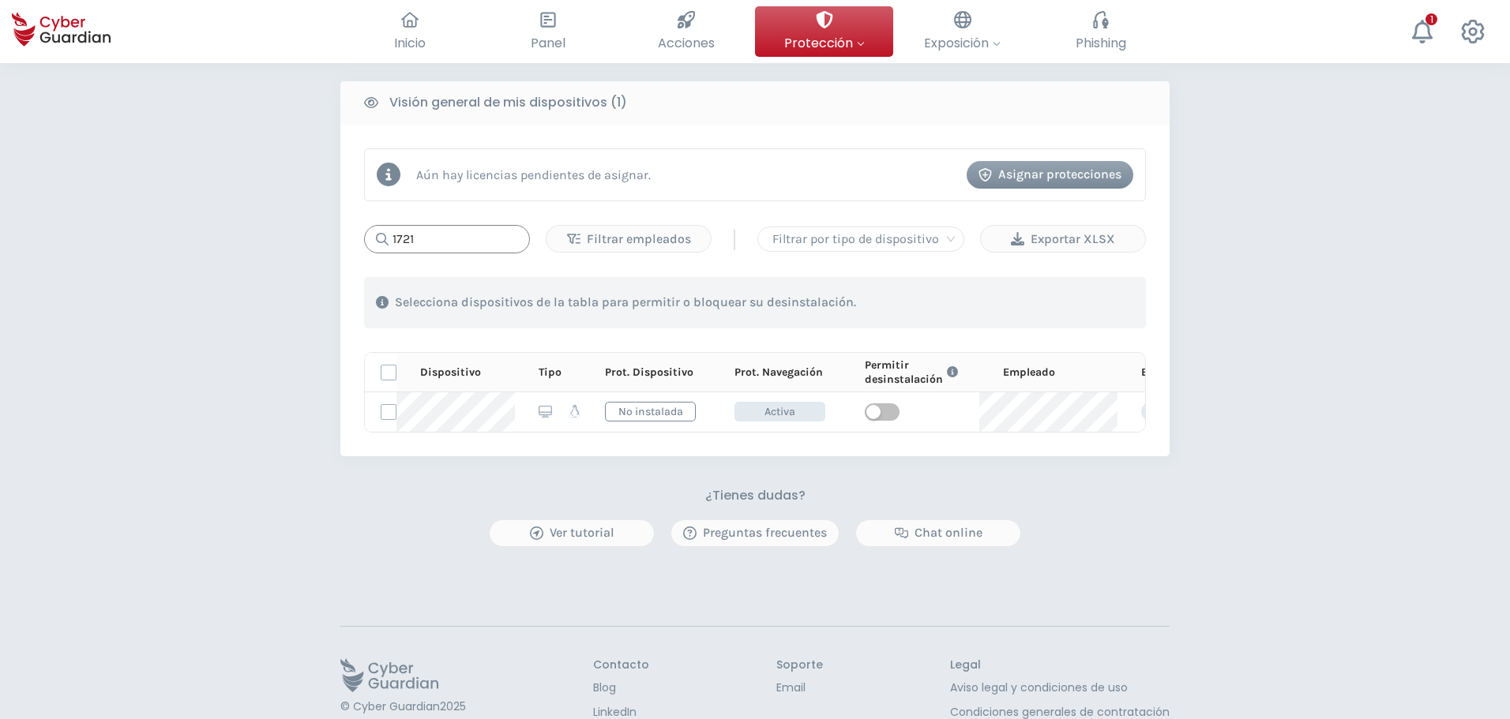
click at [438, 231] on input "1721" at bounding box center [447, 239] width 166 height 28
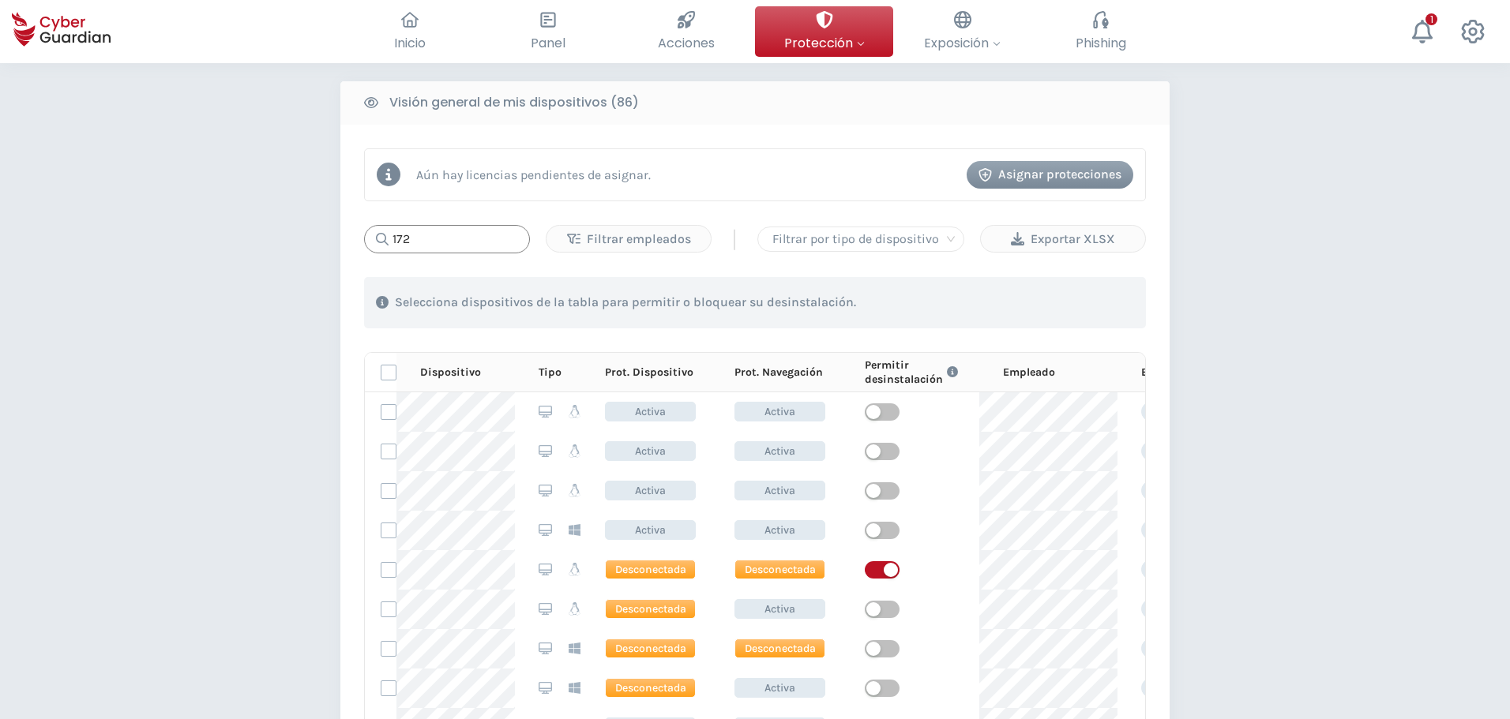
type input "1721"
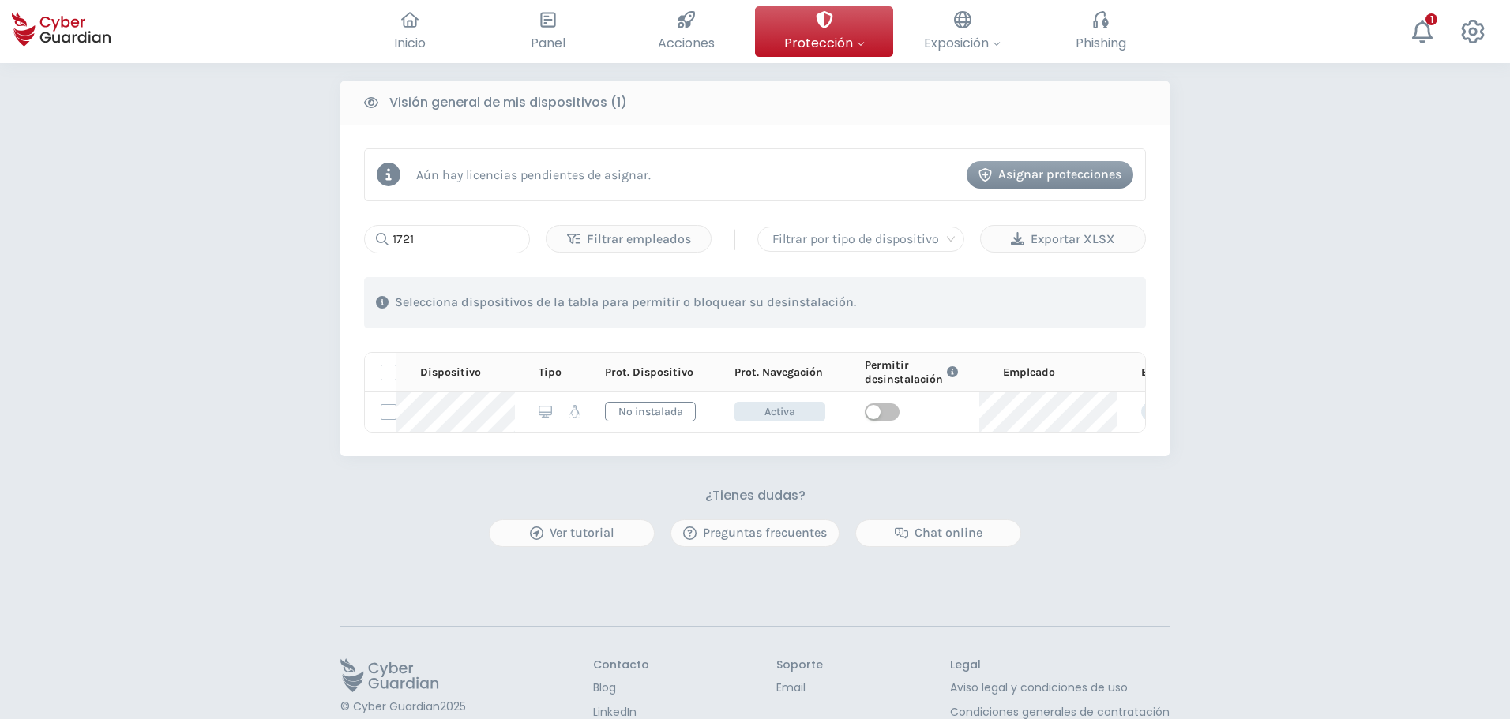
click at [208, 621] on div "PROTECCIÓN > Seguridad de dispositivos ¿Cómo funciona? Añade empleados Instala …" at bounding box center [755, 112] width 1510 height 1362
click at [441, 239] on input "1721" at bounding box center [447, 239] width 166 height 28
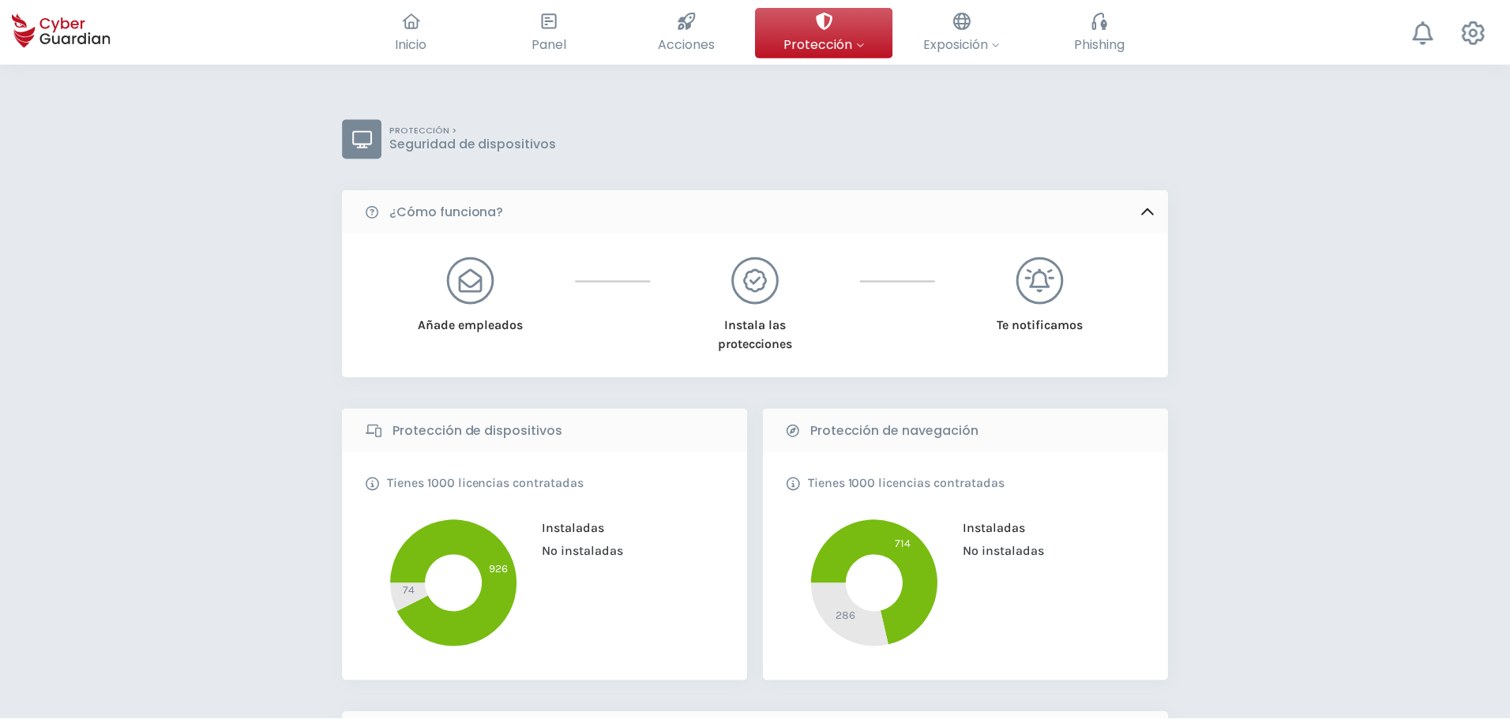
scroll to position [553, 0]
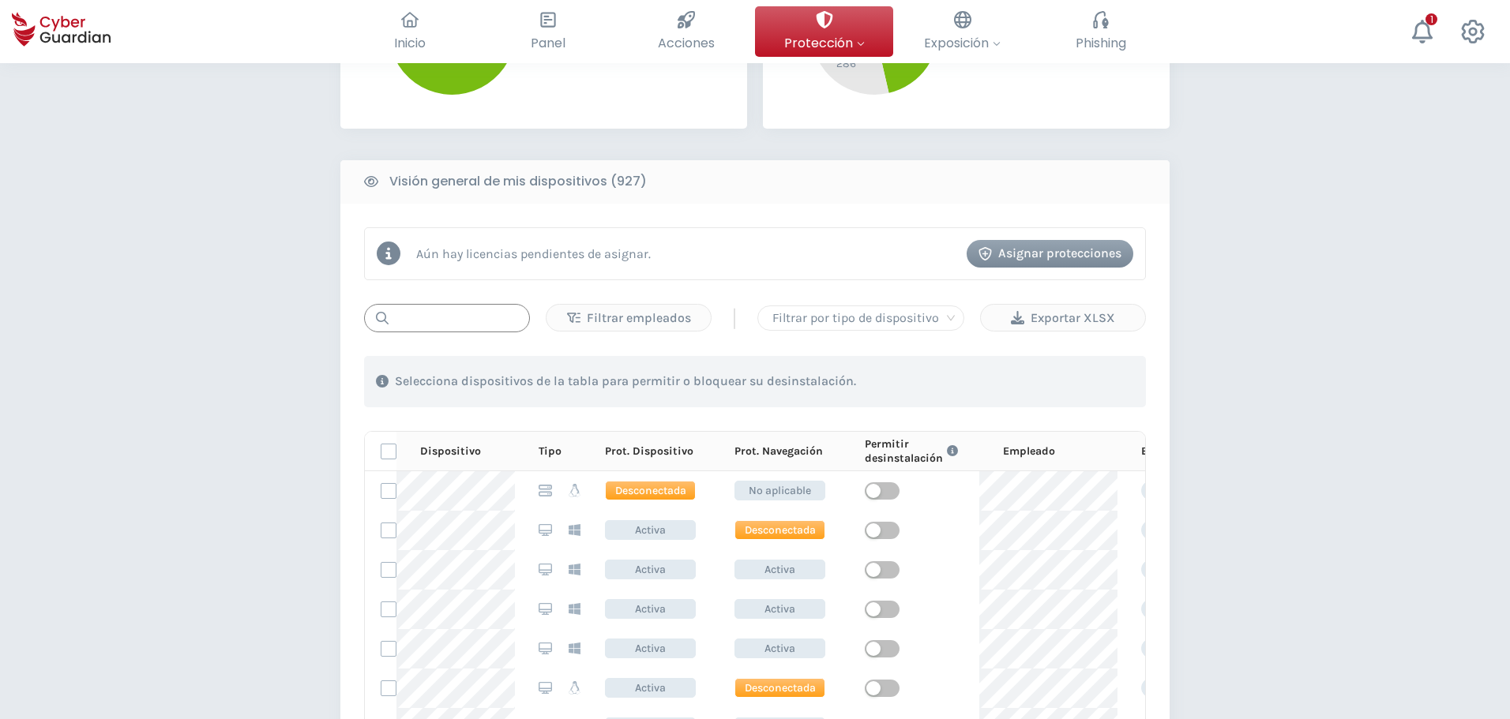
click at [471, 308] on input "text" at bounding box center [447, 318] width 166 height 28
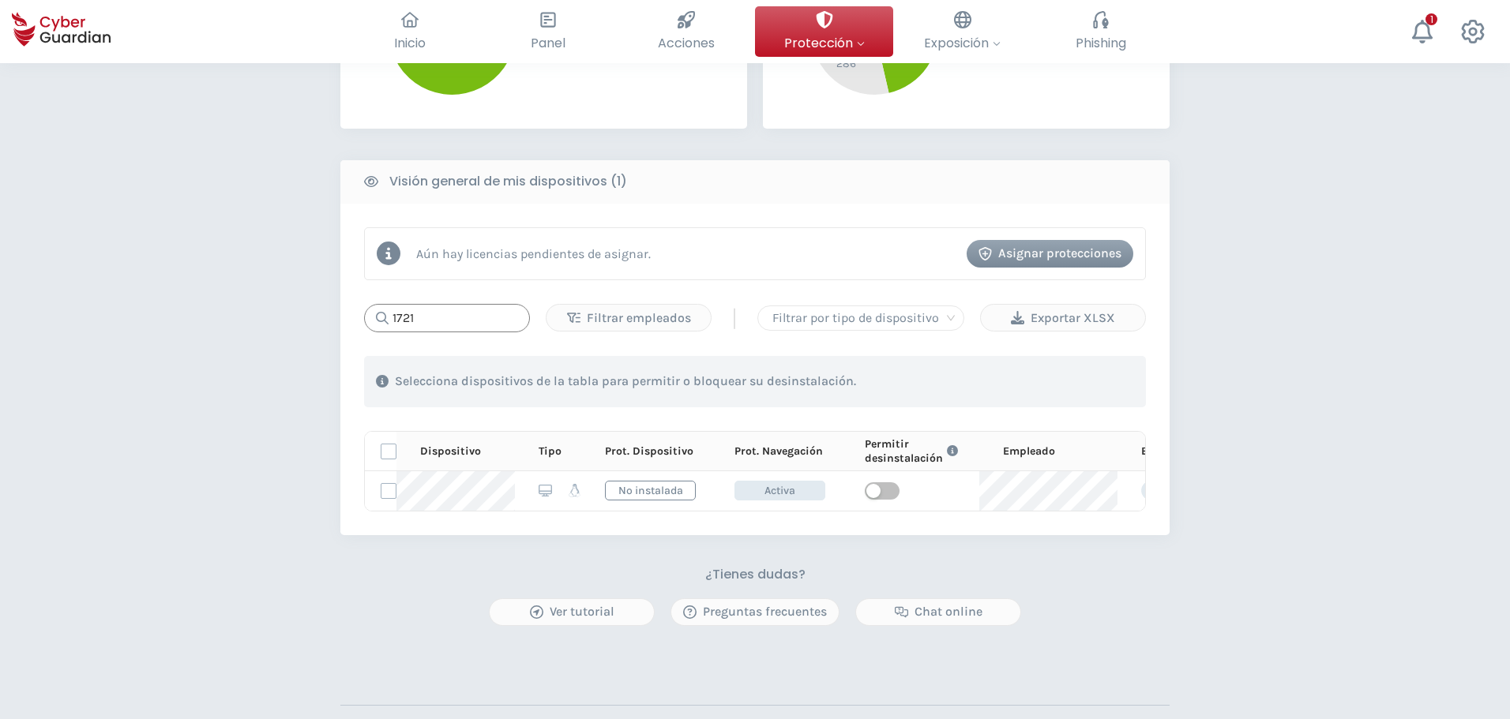
type input "1721"
click at [214, 390] on div "PROTECCIÓN > Seguridad de dispositivos ¿Cómo funciona? Añade empleados Instala …" at bounding box center [755, 191] width 1510 height 1362
click at [221, 511] on div "PROTECCIÓN > Seguridad de dispositivos ¿Cómo funciona? Añade empleados Instala …" at bounding box center [755, 191] width 1510 height 1362
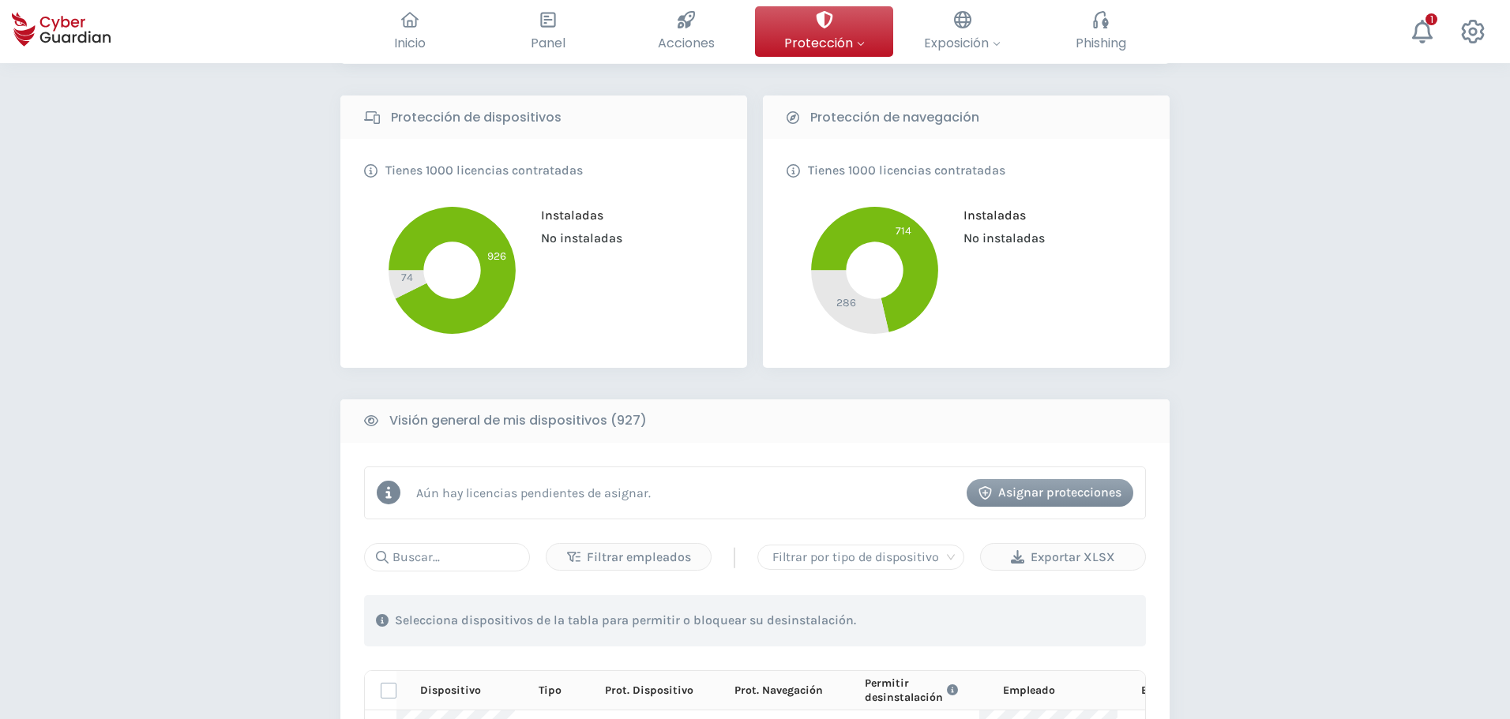
scroll to position [553, 0]
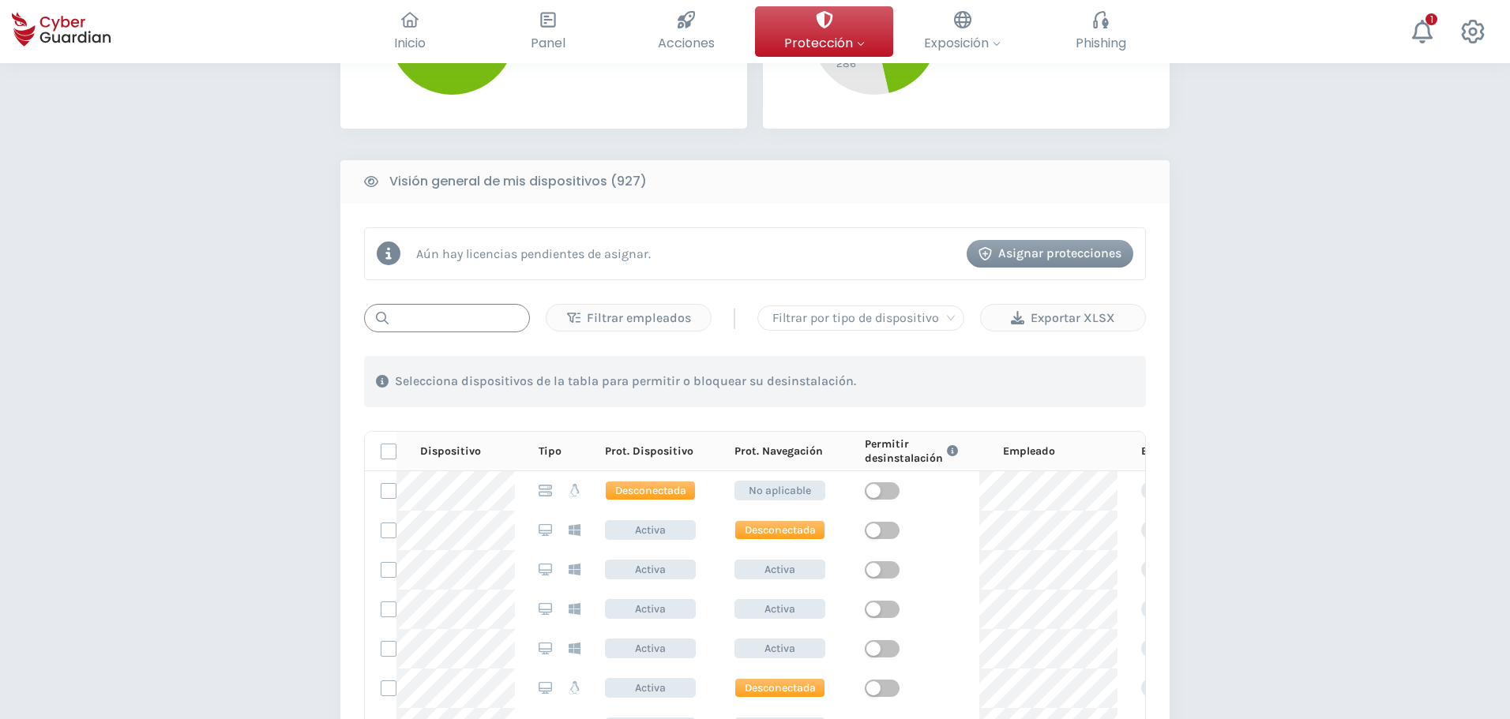
click at [496, 328] on input "text" at bounding box center [447, 318] width 166 height 28
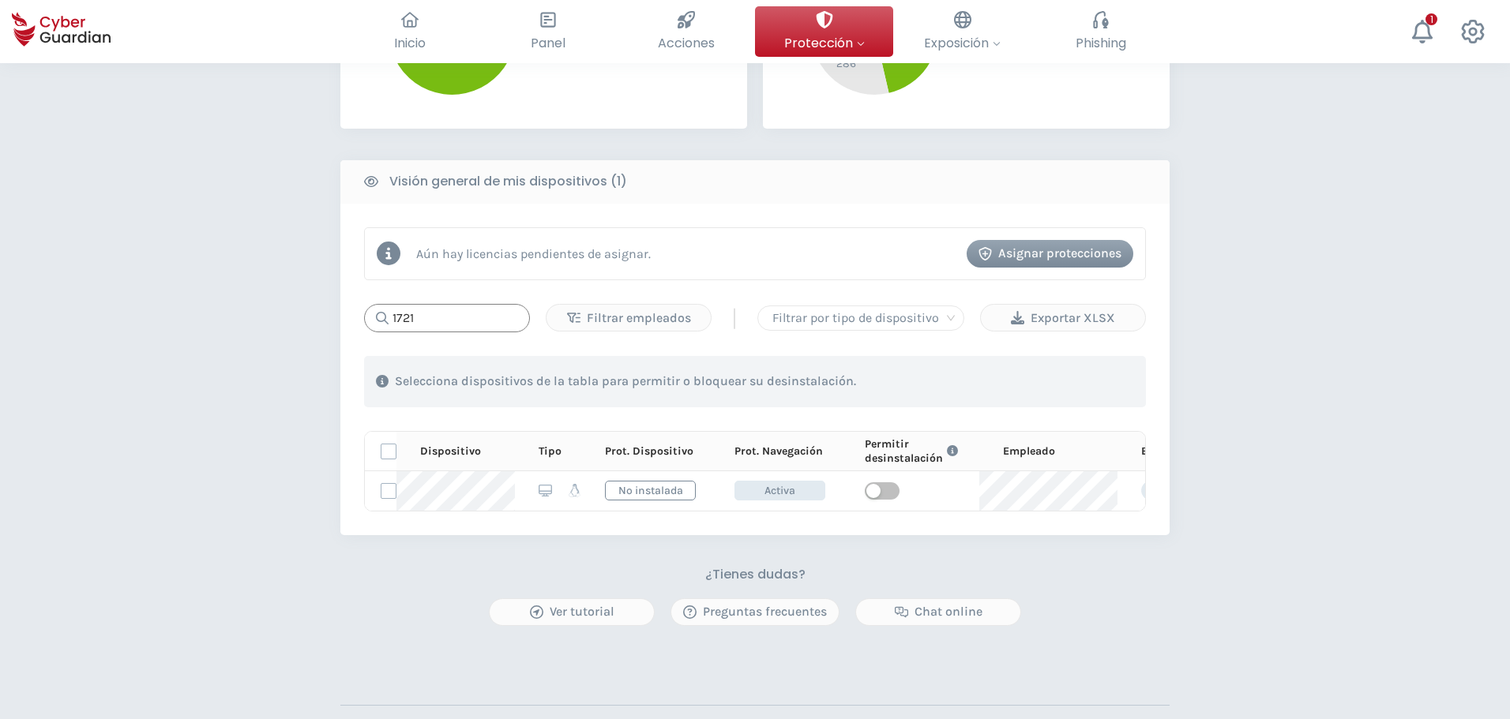
type input "1721"
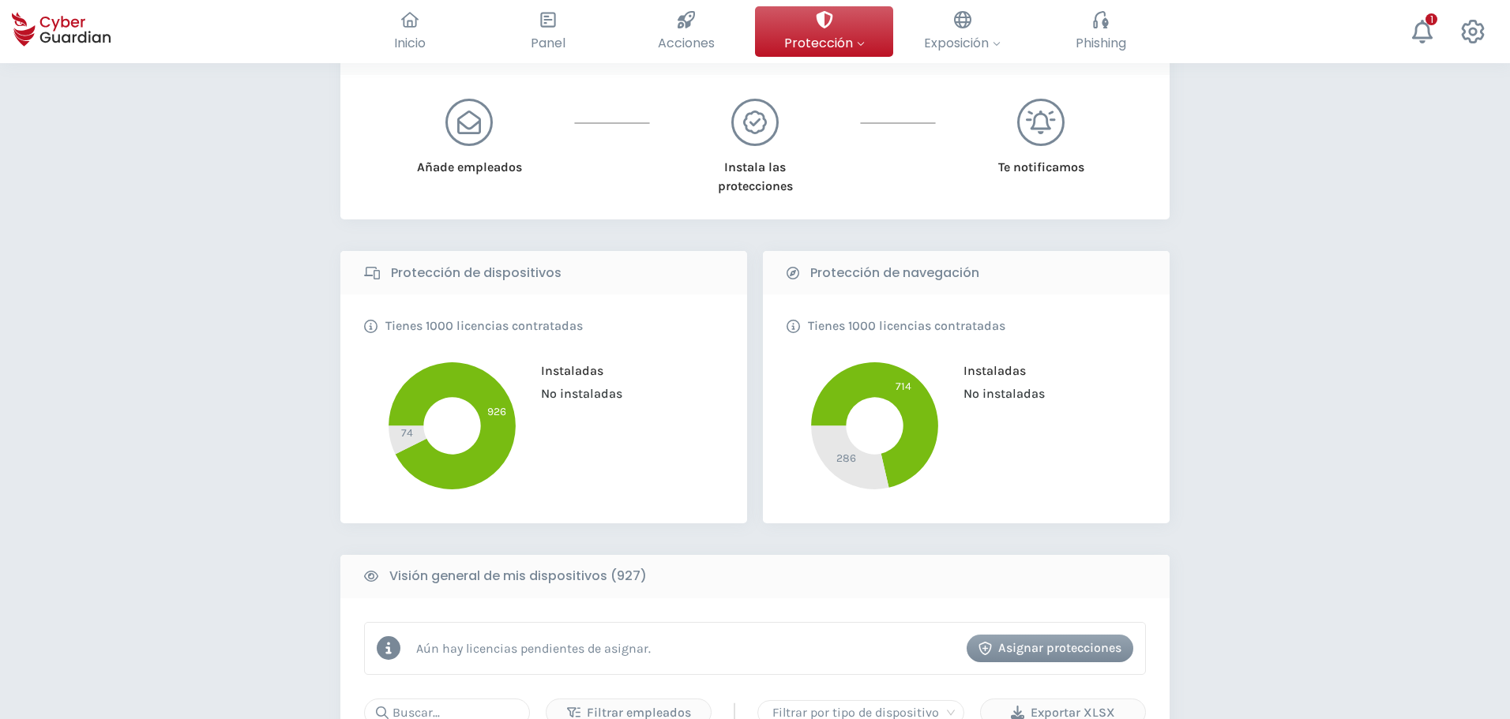
scroll to position [632, 0]
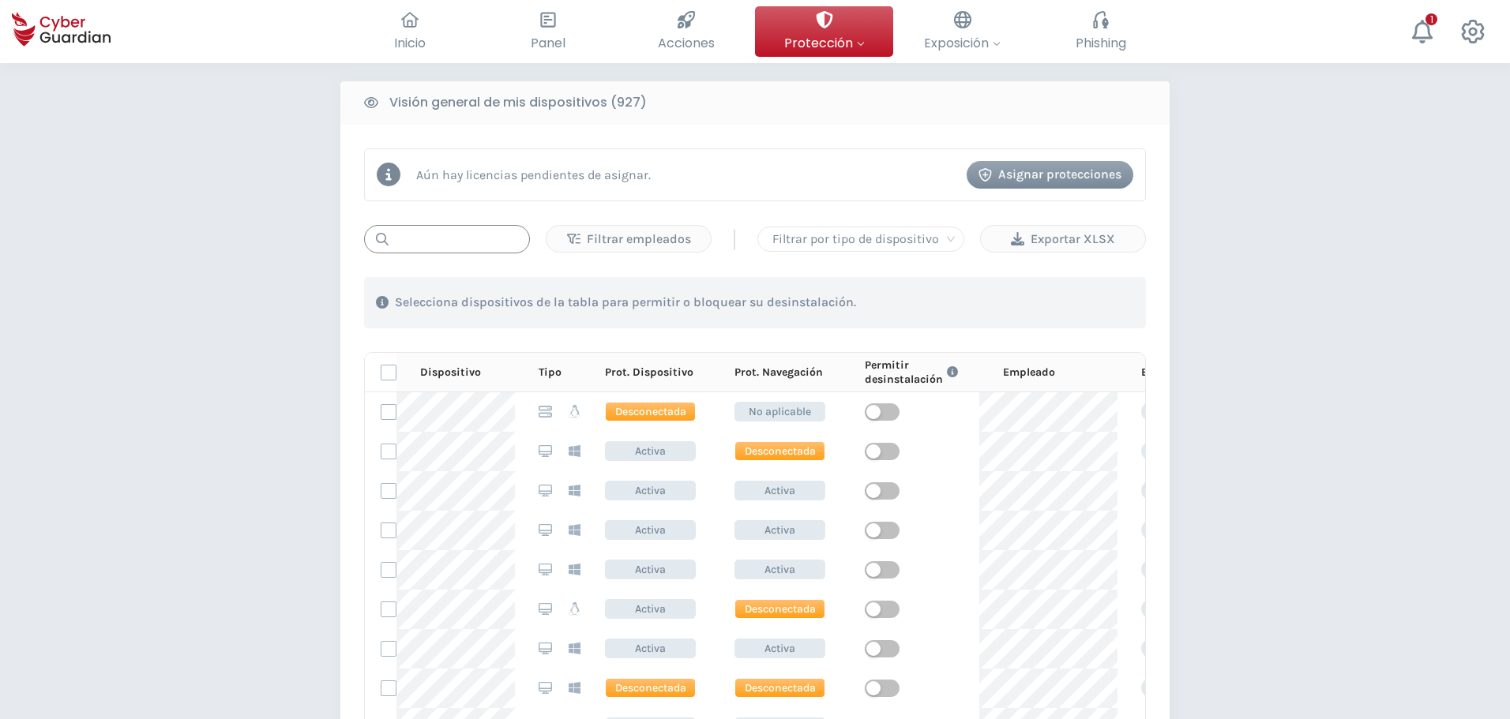
click at [468, 249] on input "text" at bounding box center [447, 239] width 166 height 28
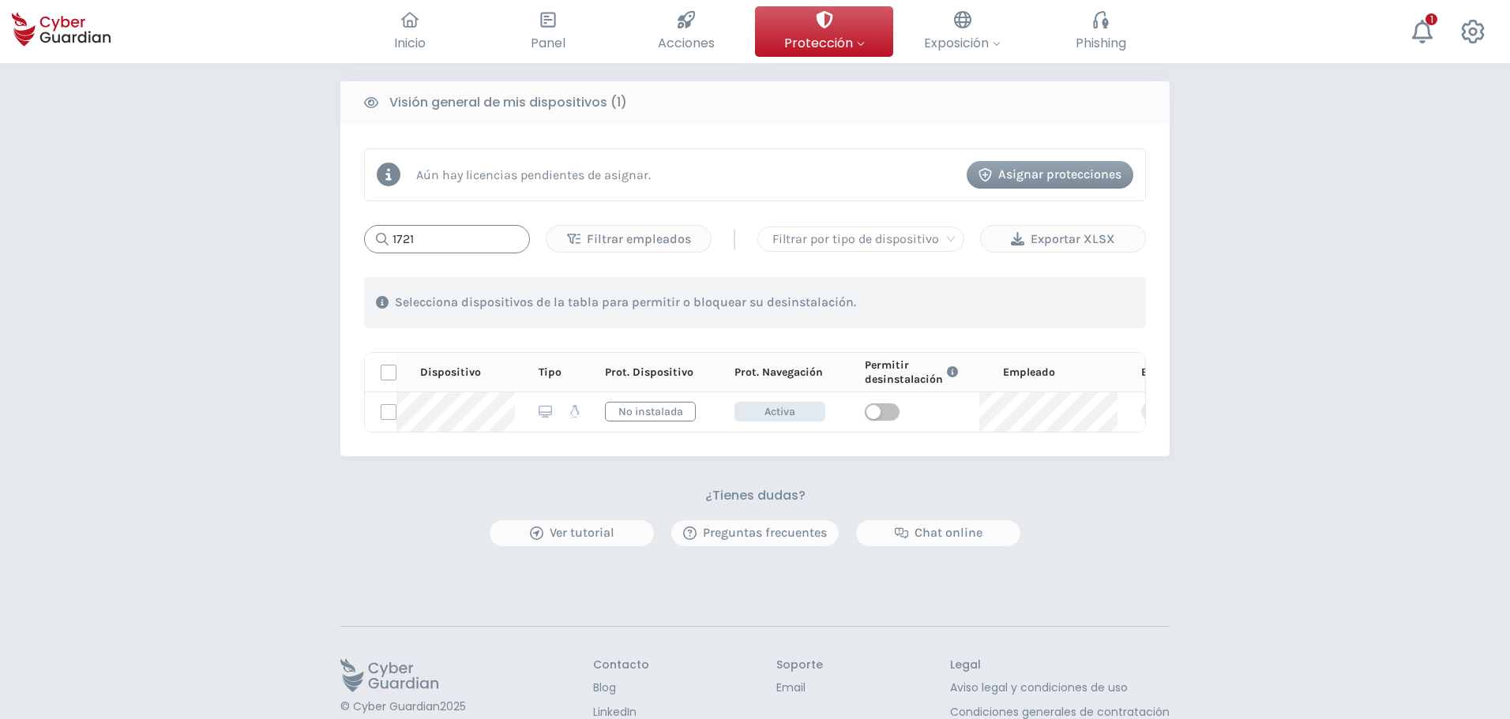
type input "1721"
click at [1309, 276] on div "PROTECCIÓN > Seguridad de dispositivos ¿Cómo funciona? Añade empleados Instala …" at bounding box center [755, 112] width 1510 height 1362
click at [1418, 32] on icon at bounding box center [1423, 32] width 24 height 24
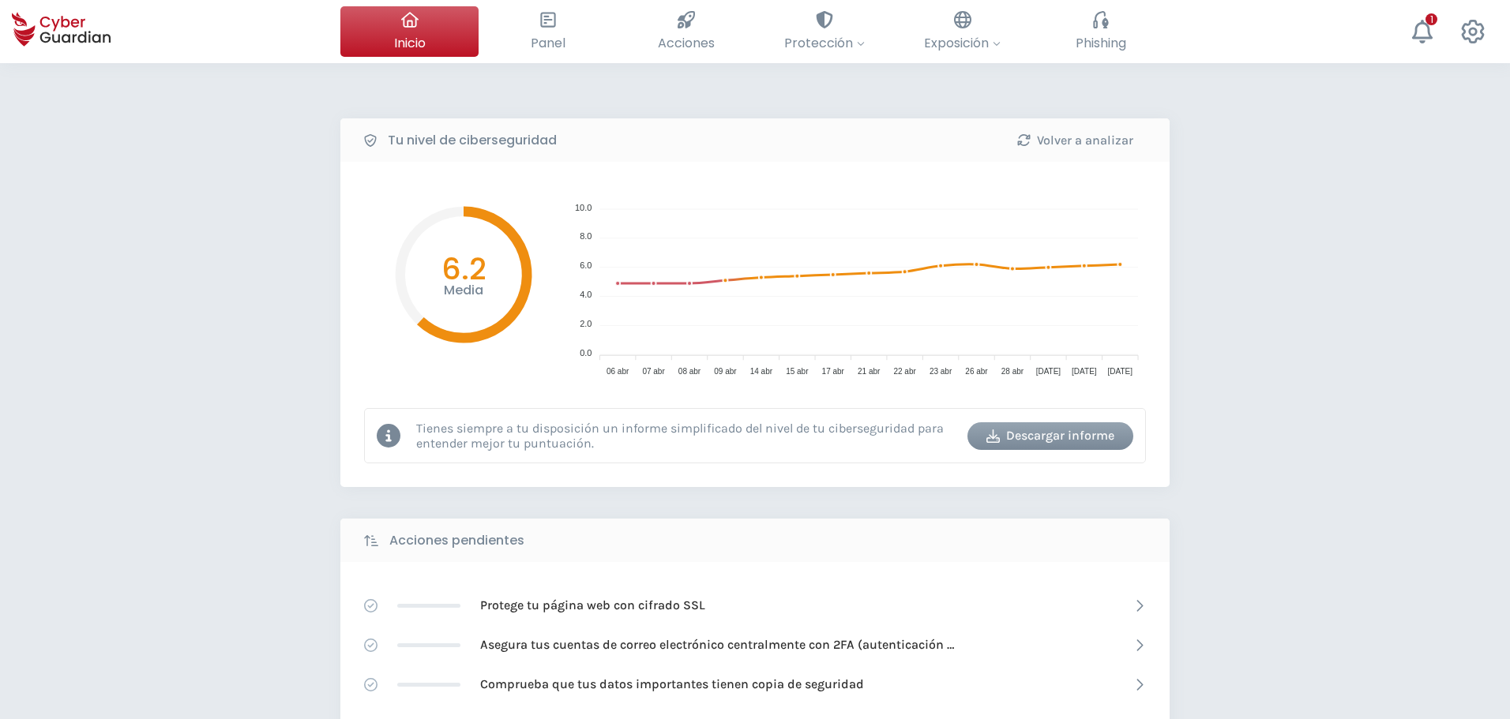
drag, startPoint x: 1080, startPoint y: 418, endPoint x: 172, endPoint y: 442, distance: 908.6
click at [172, 441] on div "Tu nivel de ciberseguridad Volver a analizar Media 6.2 10.0 10.0 8.0 8.0 6.0 6.…" at bounding box center [755, 702] width 1510 height 1279
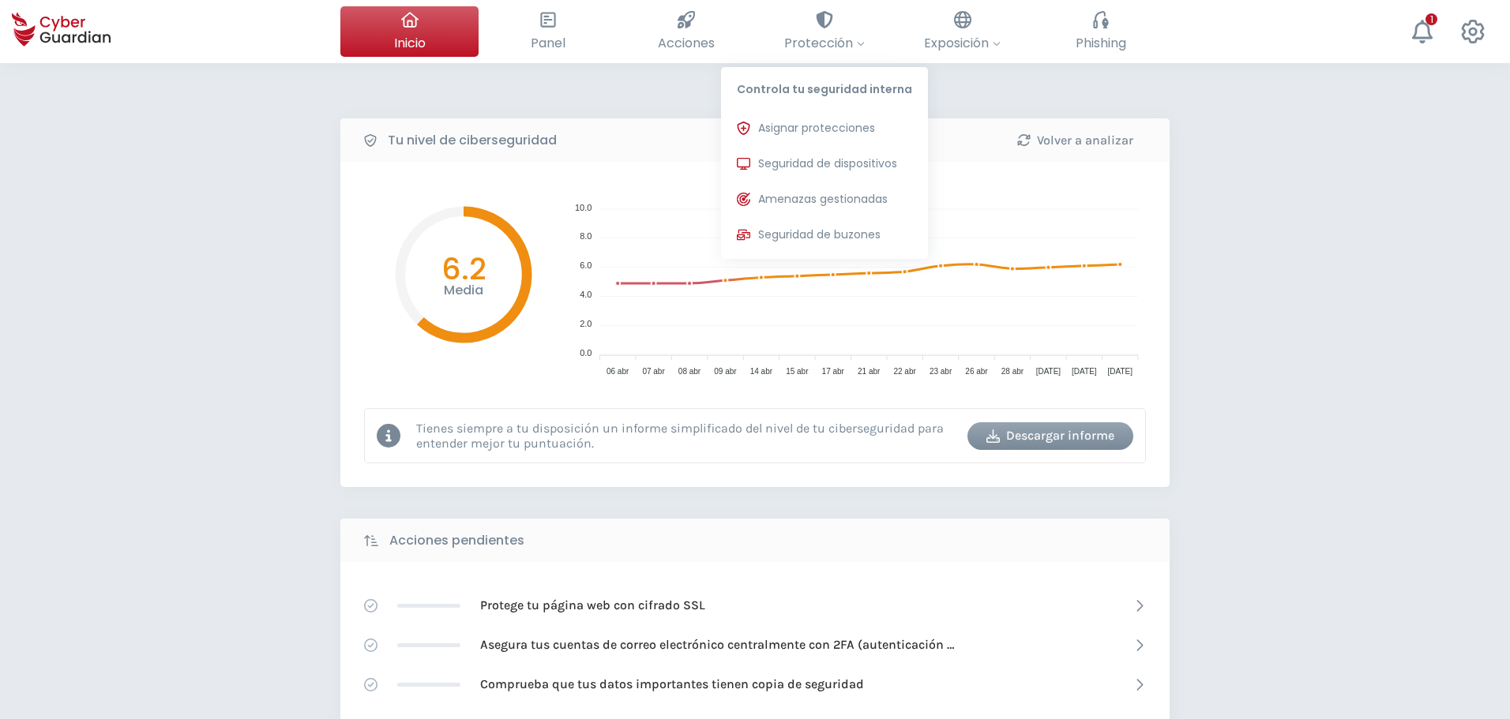
drag, startPoint x: 819, startPoint y: 163, endPoint x: 168, endPoint y: 520, distance: 741.9
click at [818, 163] on span "Seguridad de dispositivos" at bounding box center [827, 164] width 139 height 17
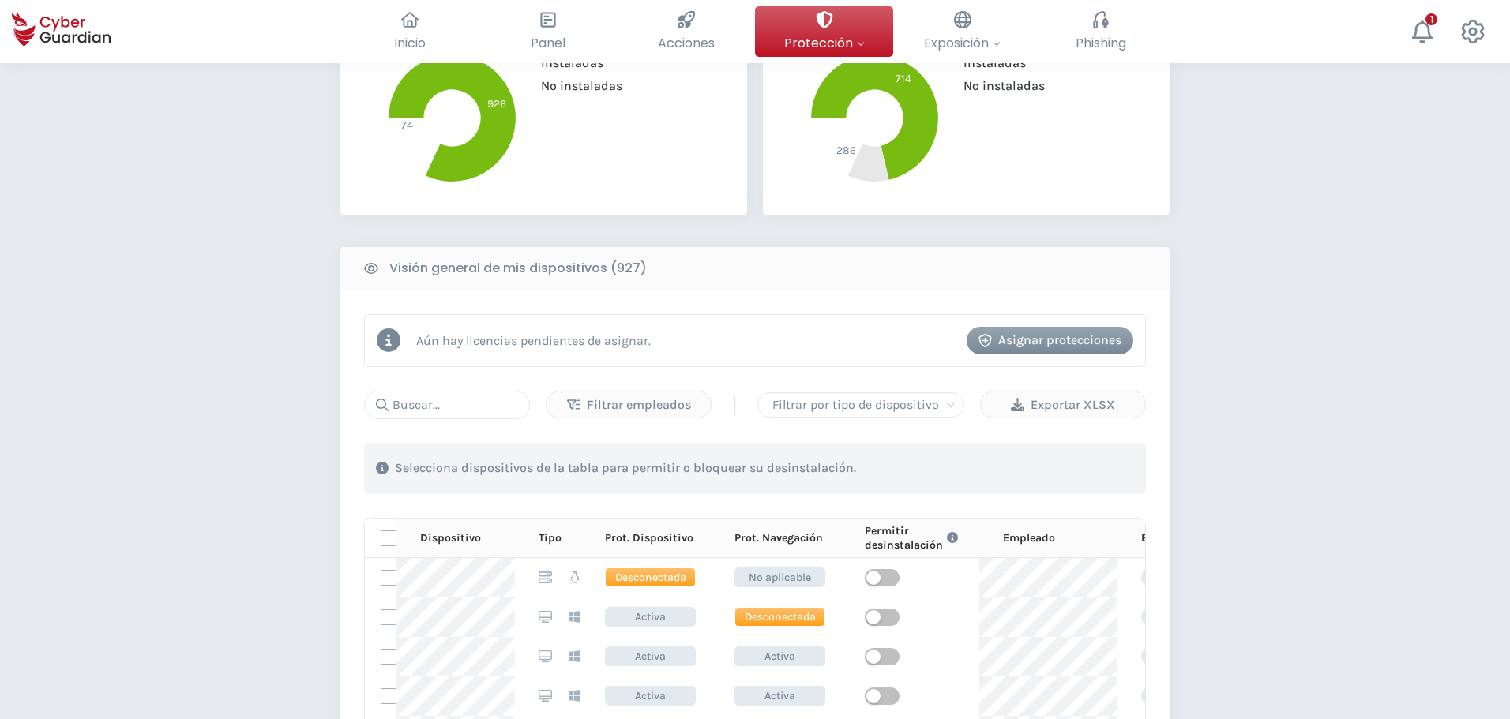
scroll to position [474, 0]
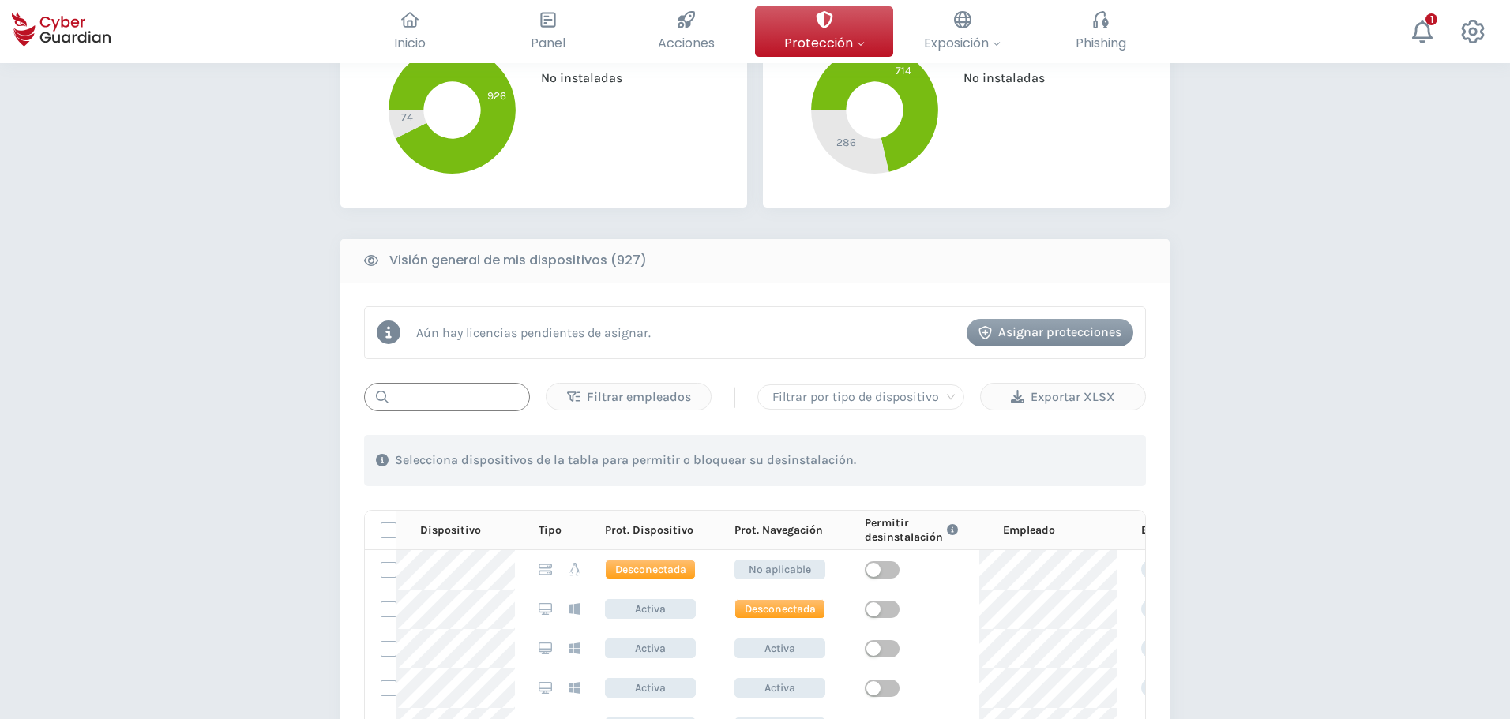
click at [460, 407] on input "text" at bounding box center [447, 397] width 166 height 28
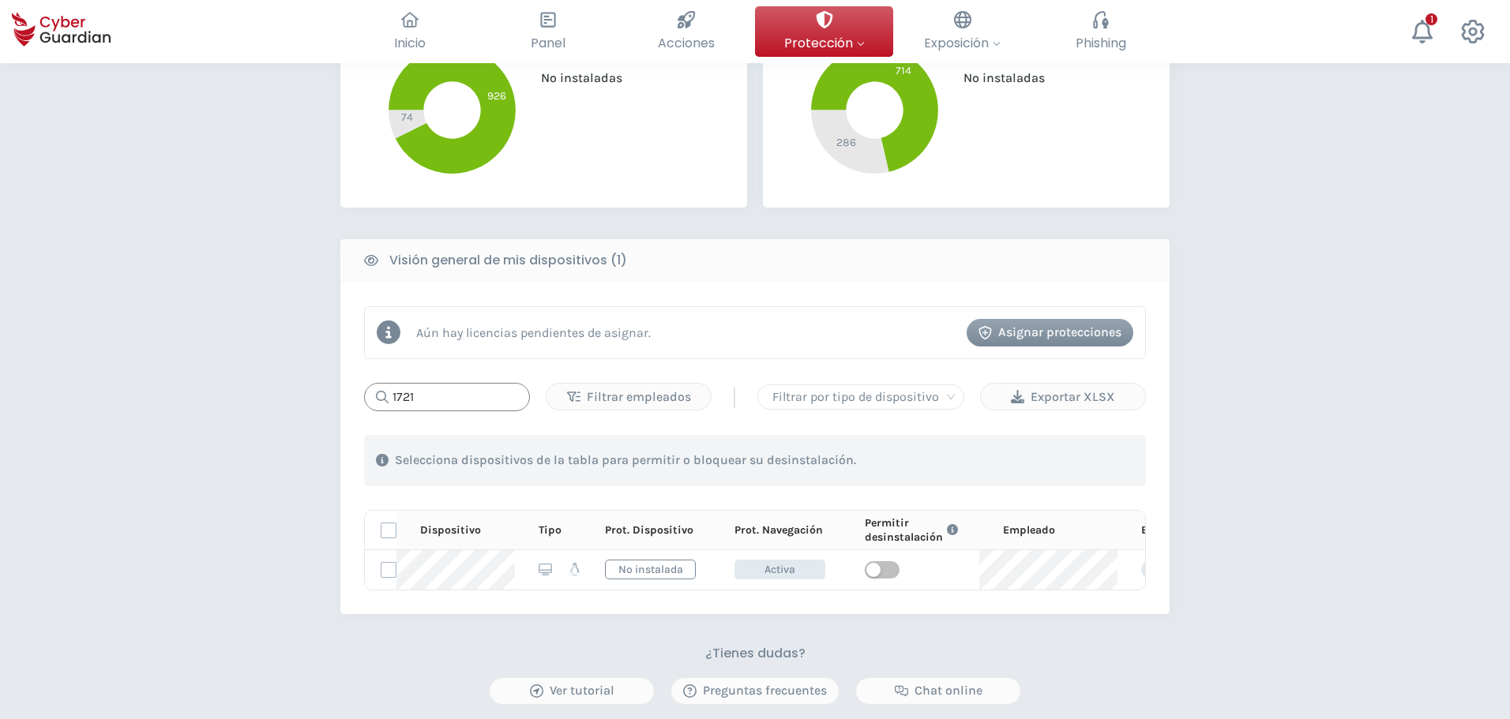
type input "1721"
